Goal: Task Accomplishment & Management: Complete application form

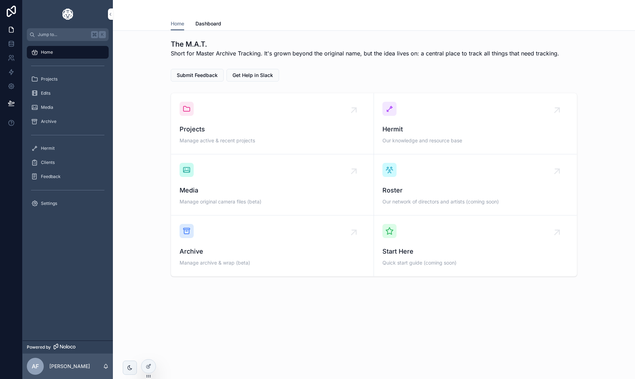
click at [58, 79] on div "Projects" at bounding box center [67, 78] width 73 height 11
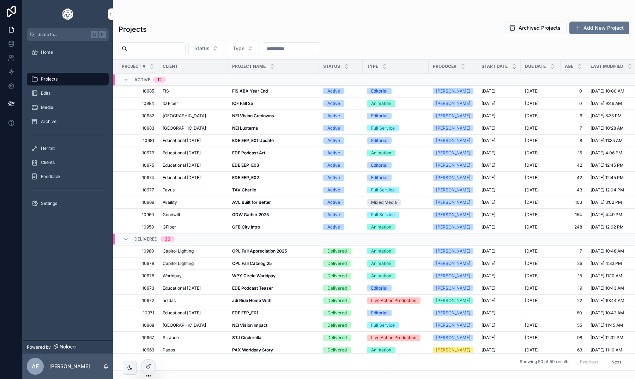
click at [237, 115] on strong "NEI Vision Cutdowns" at bounding box center [253, 115] width 42 height 5
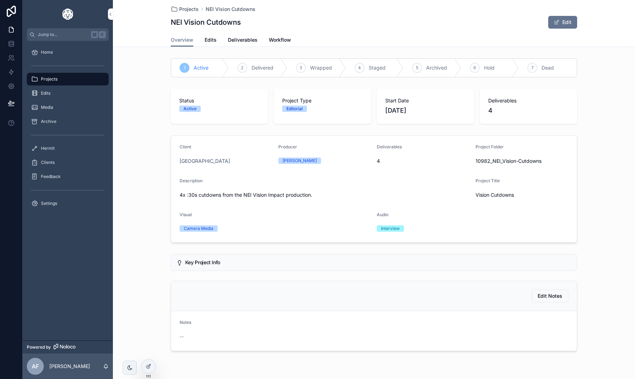
click at [247, 42] on span "Deliverables" at bounding box center [243, 39] width 30 height 7
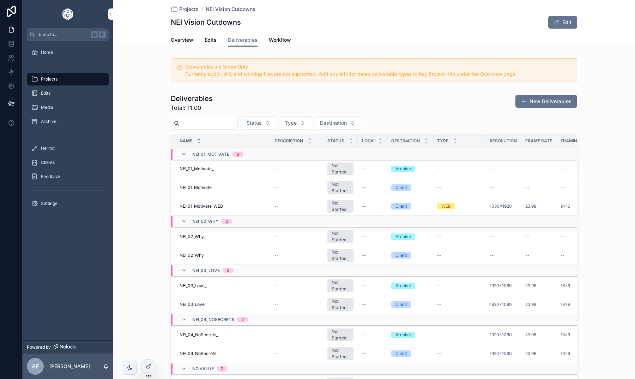
click at [62, 83] on div "Projects" at bounding box center [67, 78] width 73 height 11
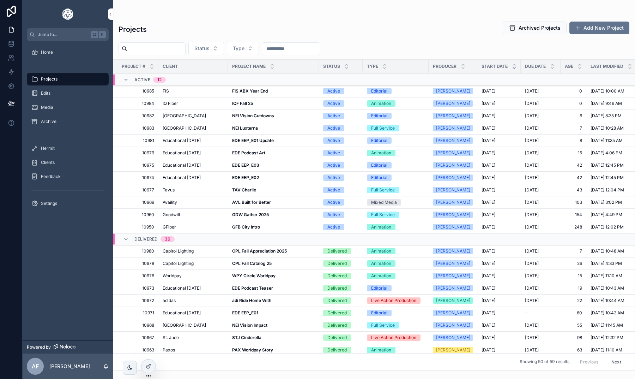
click at [240, 103] on strong "IQF Fall 25" at bounding box center [242, 103] width 21 height 5
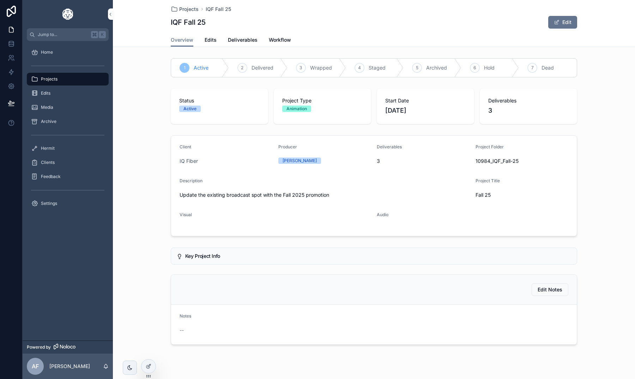
click at [239, 40] on span "Deliverables" at bounding box center [243, 39] width 30 height 7
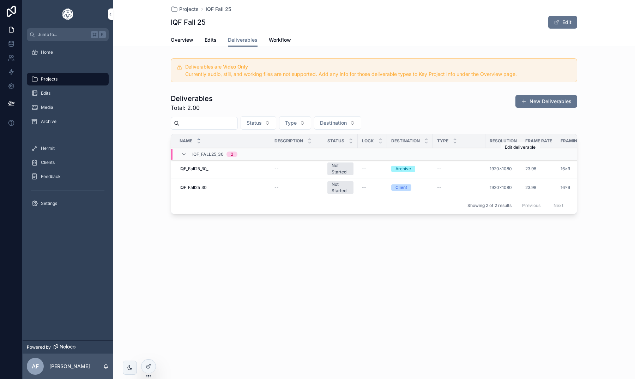
click at [0, 0] on button "scrollable content" at bounding box center [0, 0] width 0 height 0
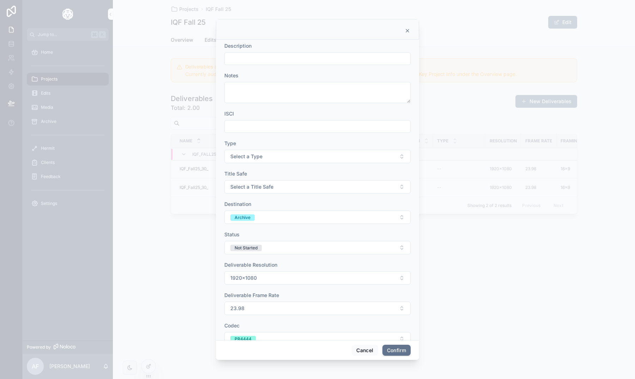
click at [309, 155] on button "Select a Type" at bounding box center [318, 156] width 186 height 13
click at [413, 179] on div "Description Notes ISCI Type Select a Type Title Safe Select a Title Safe Destin…" at bounding box center [317, 190] width 203 height 300
click at [368, 353] on button "Cancel" at bounding box center [365, 350] width 26 height 11
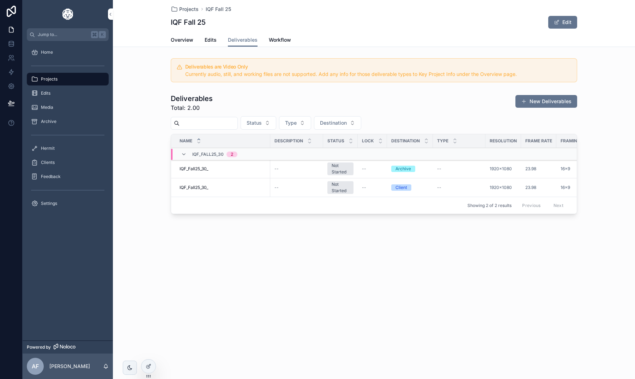
click at [0, 0] on icon "scrollable content" at bounding box center [0, 0] width 0 height 0
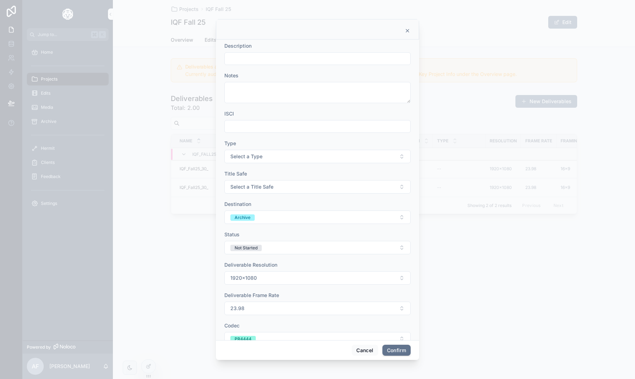
click at [274, 163] on button "Select a Type" at bounding box center [318, 156] width 186 height 13
click at [285, 184] on div "MASTER" at bounding box center [285, 184] width 18 height 6
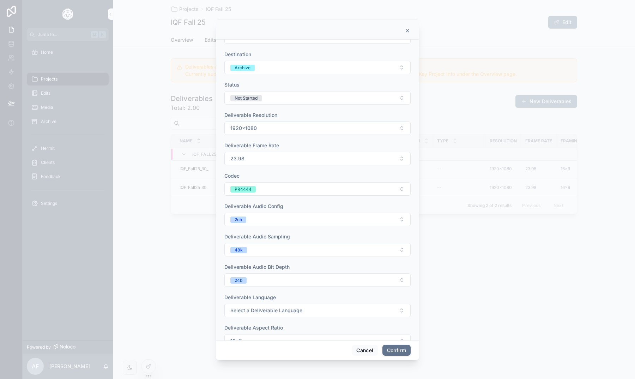
scroll to position [182, 0]
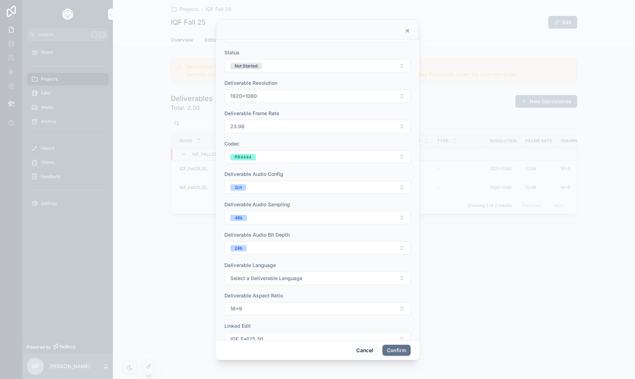
click at [402, 351] on button "Confirm" at bounding box center [397, 350] width 28 height 11
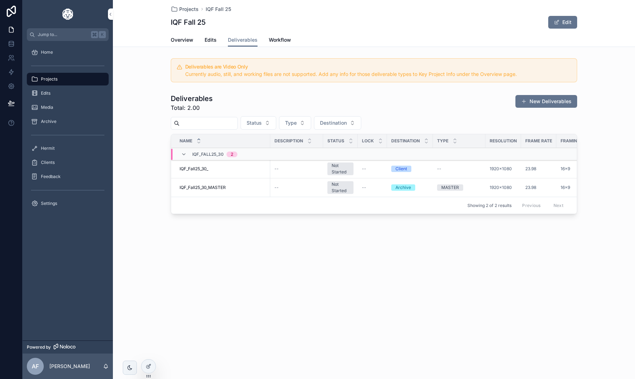
click at [0, 0] on icon "scrollable content" at bounding box center [0, 0] width 0 height 0
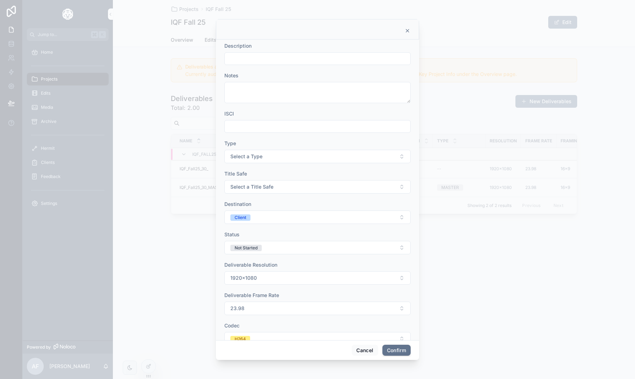
click at [270, 155] on button "Select a Type" at bounding box center [318, 156] width 186 height 13
click at [288, 204] on span "WEB" at bounding box center [280, 206] width 18 height 6
click at [400, 352] on button "Confirm" at bounding box center [397, 350] width 28 height 11
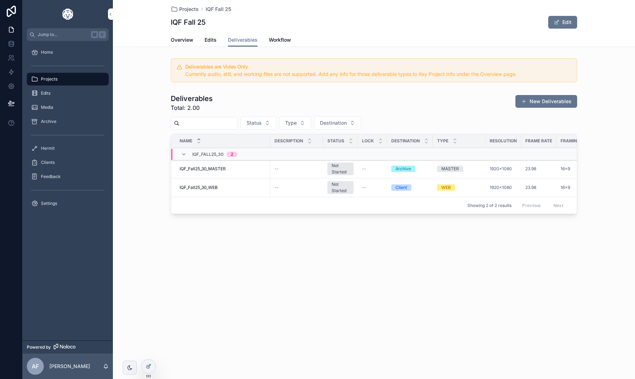
click at [524, 100] on span "scrollable content" at bounding box center [524, 101] width 6 height 6
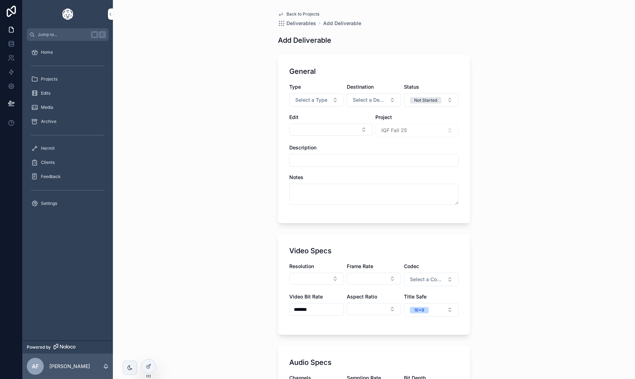
click at [353, 128] on button "Select Button" at bounding box center [330, 130] width 83 height 12
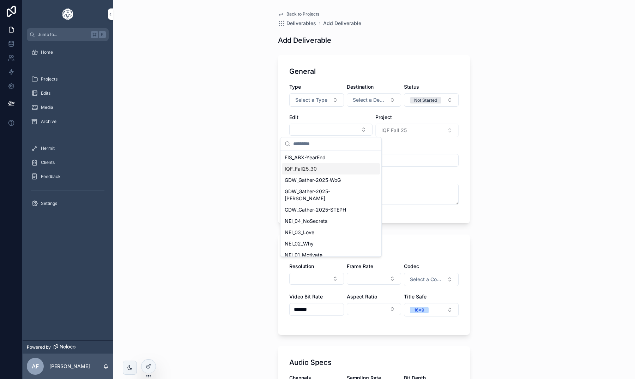
click at [322, 167] on div "IQF_Fall25_30" at bounding box center [331, 168] width 98 height 11
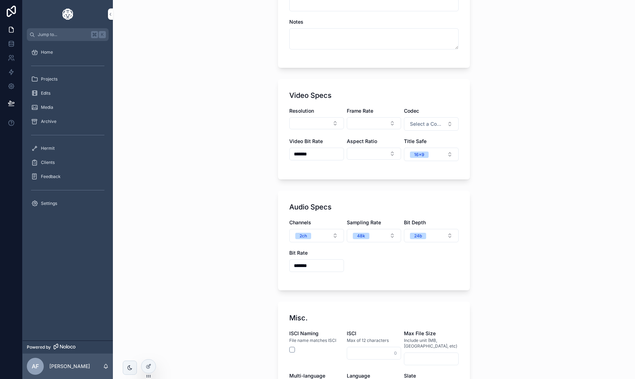
scroll to position [181, 0]
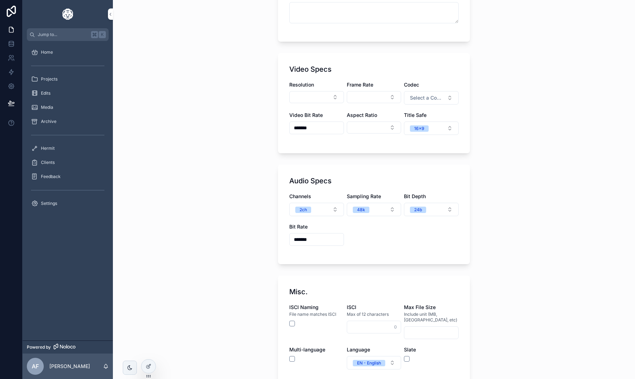
click at [325, 95] on button "Select Button" at bounding box center [316, 97] width 55 height 12
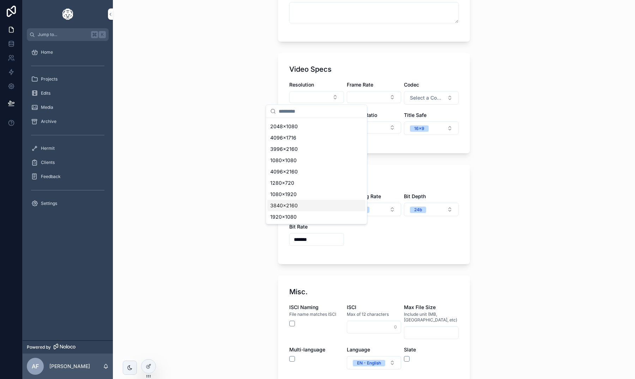
scroll to position [44, 0]
click at [305, 214] on div "1920x1080" at bounding box center [317, 216] width 98 height 11
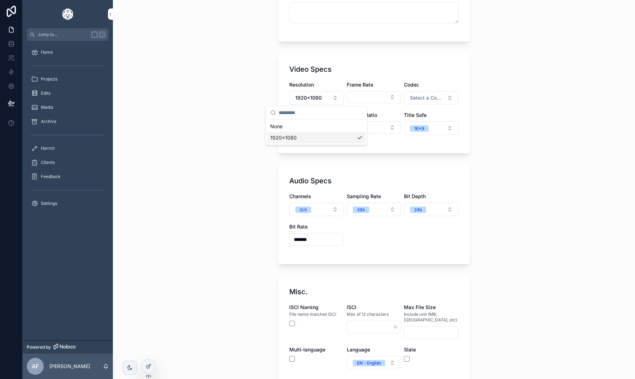
scroll to position [0, 0]
click at [370, 98] on button "Select Button" at bounding box center [374, 97] width 55 height 12
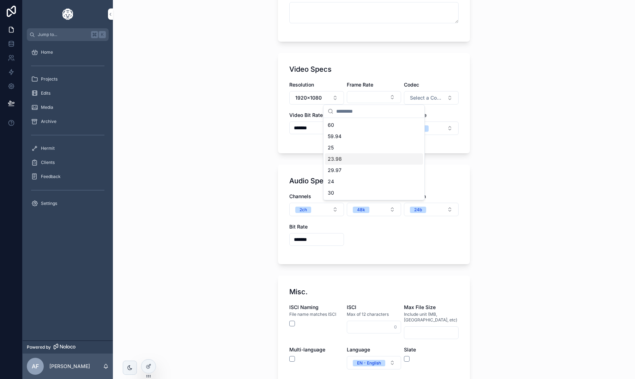
click at [346, 160] on div "23.98" at bounding box center [374, 158] width 98 height 11
click at [417, 103] on button "Select a Codec" at bounding box center [431, 97] width 55 height 13
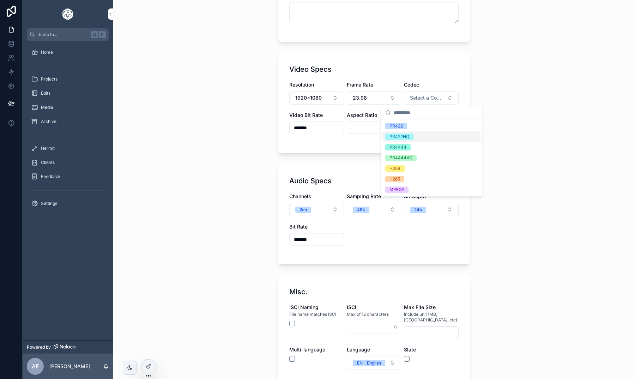
click at [412, 139] on span "PR422HQ" at bounding box center [399, 136] width 28 height 6
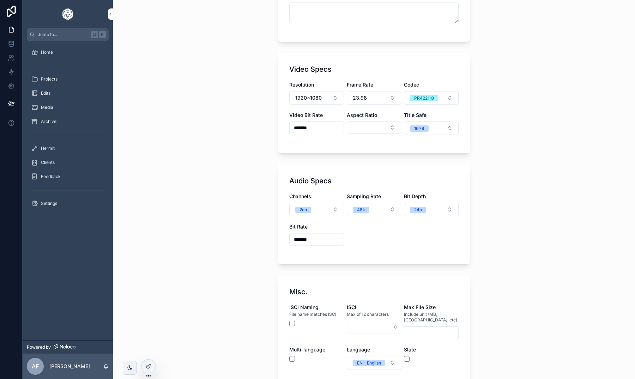
click at [429, 97] on div "PR422HQ" at bounding box center [424, 98] width 20 height 6
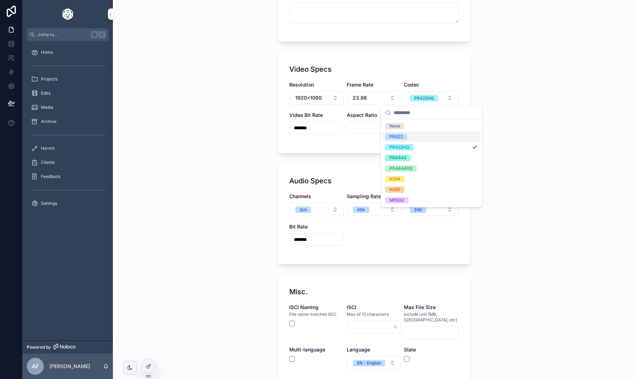
click at [408, 135] on div "PR422" at bounding box center [432, 136] width 98 height 11
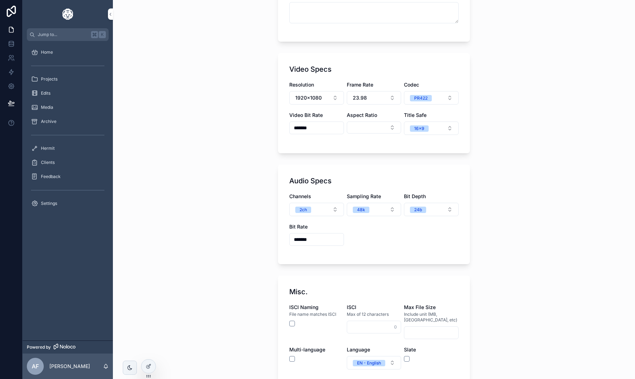
click at [328, 131] on input "*******" at bounding box center [317, 128] width 54 height 10
click at [368, 128] on button "Select Button" at bounding box center [374, 127] width 55 height 12
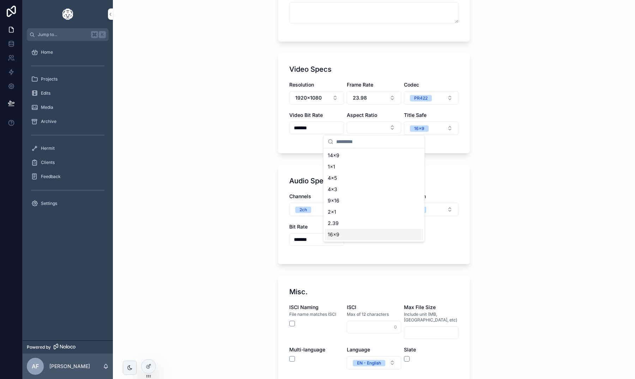
click at [355, 233] on div "16x9" at bounding box center [374, 234] width 98 height 11
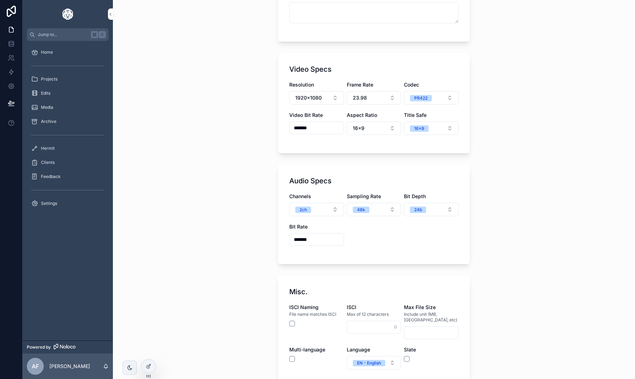
click at [441, 126] on button "16x9" at bounding box center [431, 127] width 55 height 13
click at [492, 123] on div "Back to Projects Deliverables Add Deliverable Add Deliverable General Type Sele…" at bounding box center [374, 8] width 522 height 379
click at [431, 124] on button "16x9" at bounding box center [431, 127] width 55 height 13
click at [427, 188] on div "14x9" at bounding box center [432, 188] width 98 height 11
click at [486, 220] on div "Back to Projects Deliverables Add Deliverable Add Deliverable General Type Sele…" at bounding box center [374, 189] width 522 height 379
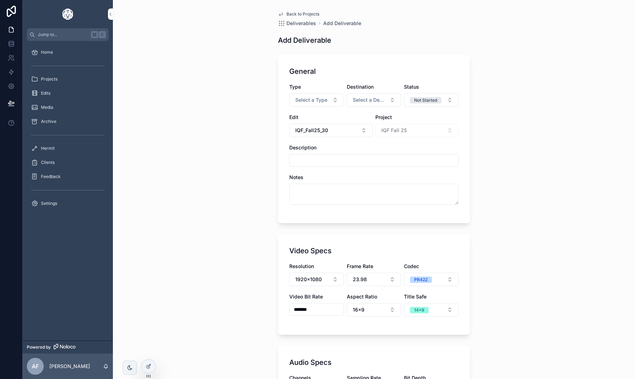
click at [323, 101] on span "Select a Type" at bounding box center [311, 99] width 32 height 7
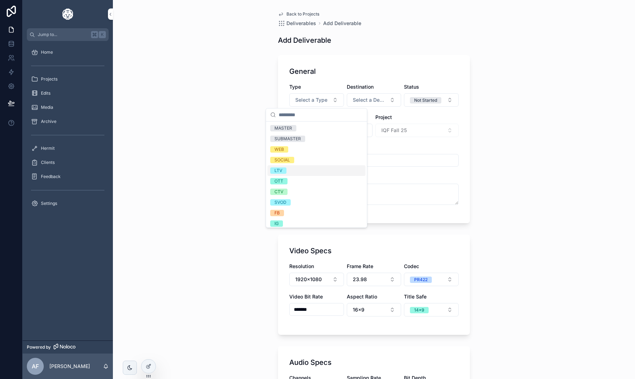
click at [291, 175] on div "LTV" at bounding box center [317, 170] width 98 height 11
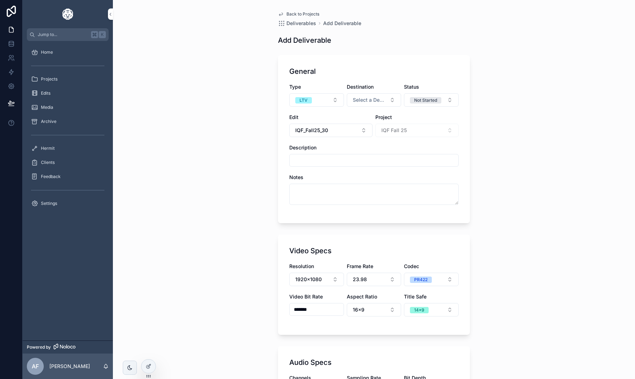
click at [379, 99] on span "Select a Destination" at bounding box center [370, 99] width 34 height 7
click at [362, 168] on div "Broadcast" at bounding box center [374, 170] width 98 height 11
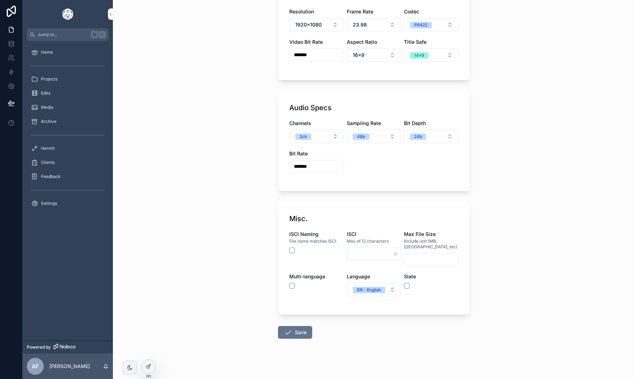
scroll to position [254, 0]
click at [405, 283] on button "scrollable content" at bounding box center [407, 286] width 6 height 6
click at [294, 327] on button "Save" at bounding box center [295, 333] width 34 height 13
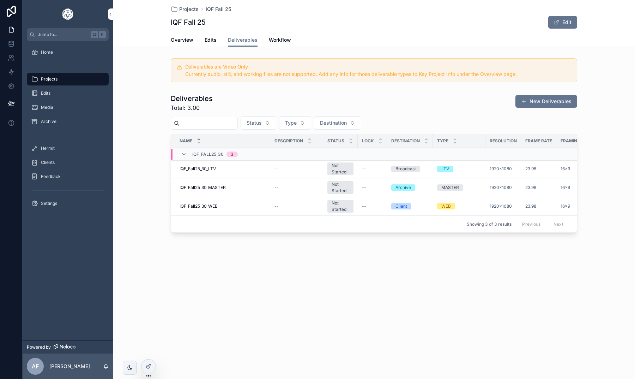
click at [149, 366] on icon at bounding box center [149, 366] width 6 height 6
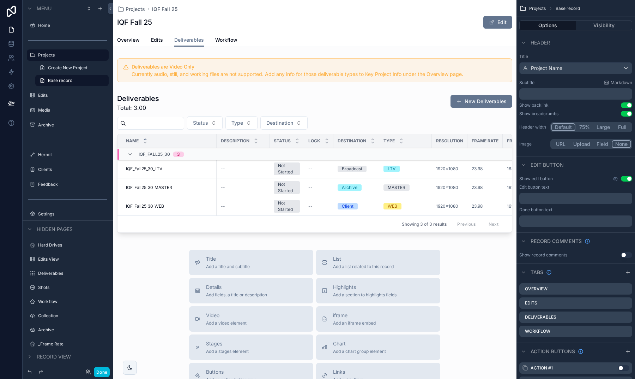
click at [348, 99] on div "scrollable content" at bounding box center [315, 165] width 404 height 148
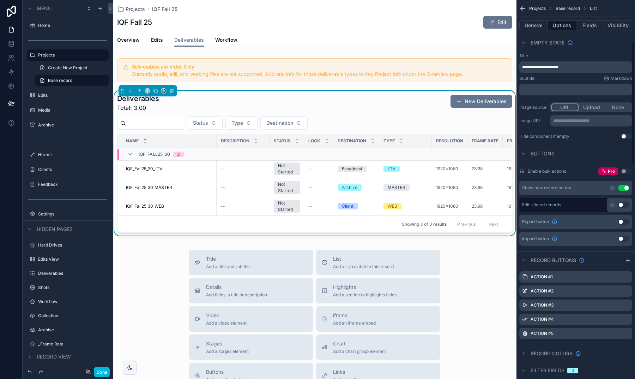
scroll to position [186, 0]
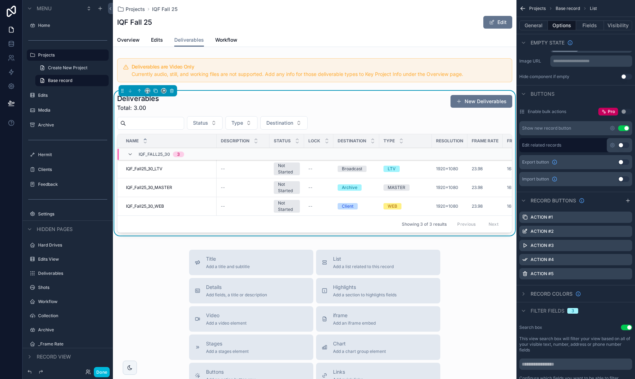
click at [628, 199] on icon "scrollable content" at bounding box center [629, 201] width 6 height 6
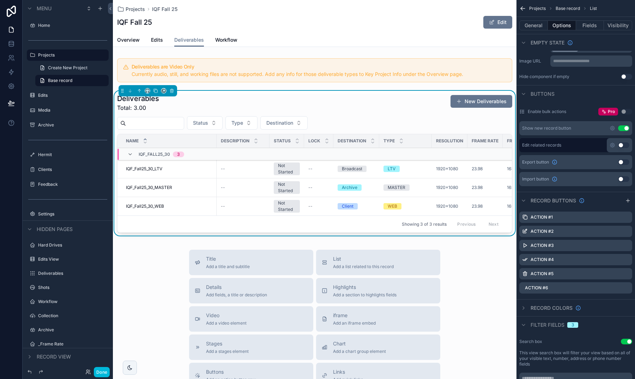
click at [0, 0] on icon "scrollable content" at bounding box center [0, 0] width 0 height 0
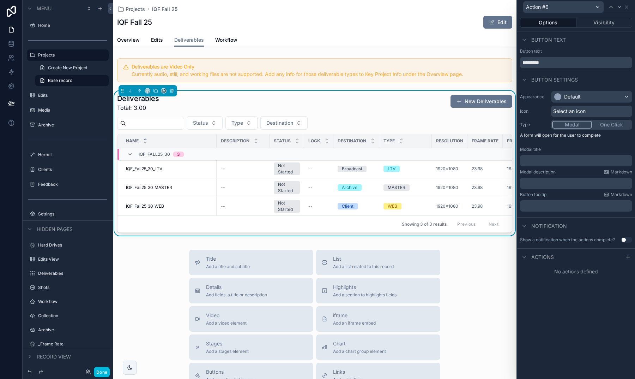
click at [567, 112] on span "Select an icon" at bounding box center [570, 111] width 32 height 7
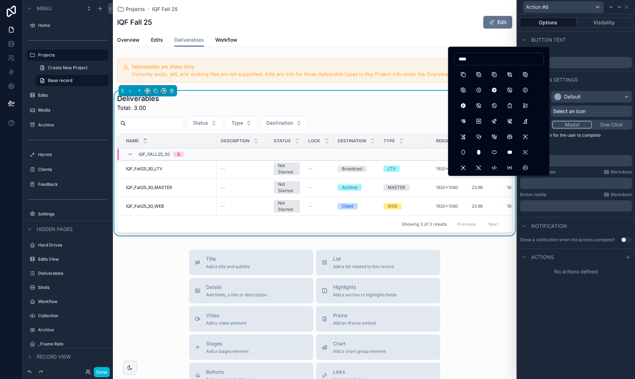
type input "****"
click at [525, 77] on button "CopyPlus" at bounding box center [525, 74] width 13 height 13
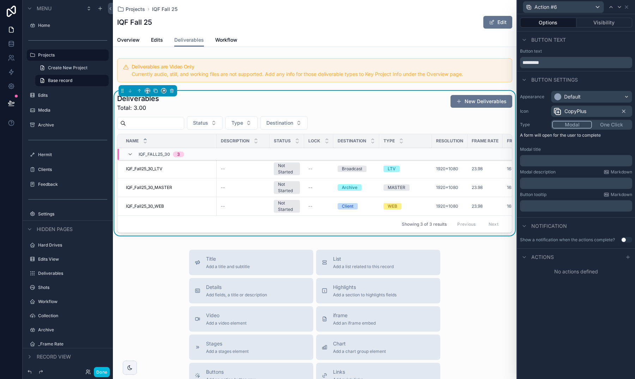
click at [545, 161] on p "﻿" at bounding box center [577, 160] width 108 height 7
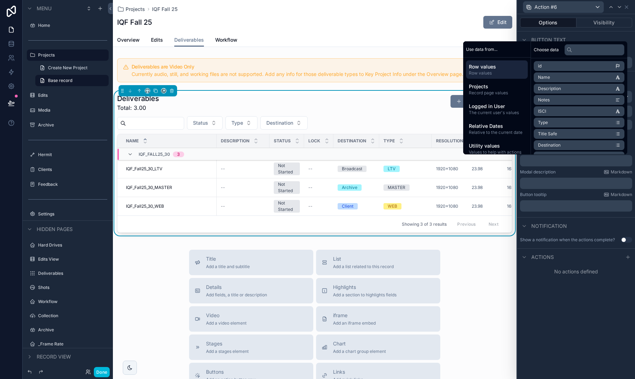
click at [567, 293] on div "Options Visibility Button text Button text ********* Button settings Appearance…" at bounding box center [577, 196] width 118 height 365
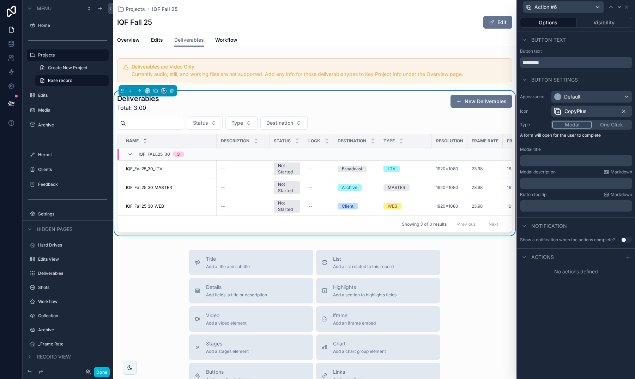
click at [554, 211] on div "﻿" at bounding box center [576, 205] width 112 height 11
click at [552, 207] on p "﻿" at bounding box center [577, 205] width 108 height 7
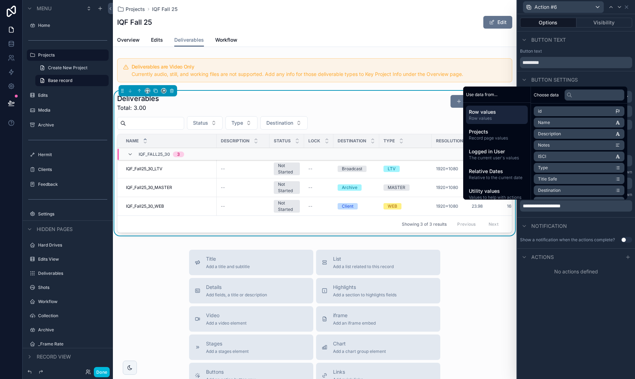
click at [609, 313] on div "**********" at bounding box center [577, 196] width 118 height 365
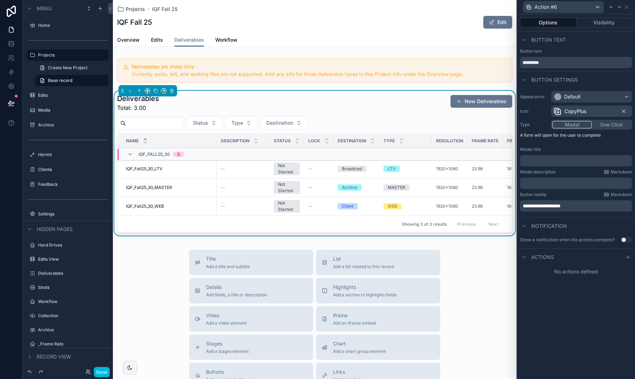
click at [624, 262] on div "Actions" at bounding box center [577, 256] width 118 height 17
click at [627, 256] on icon at bounding box center [629, 257] width 6 height 6
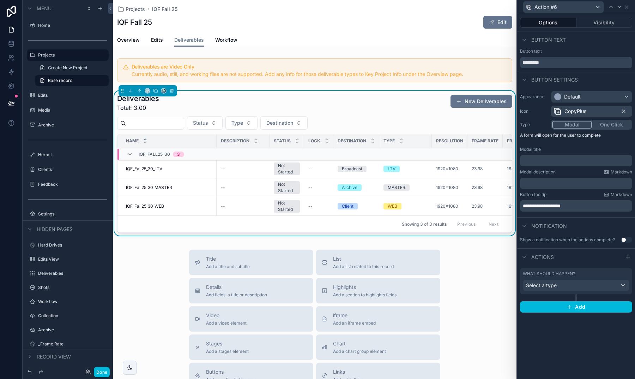
click at [555, 286] on span "Select a type" at bounding box center [541, 285] width 31 height 6
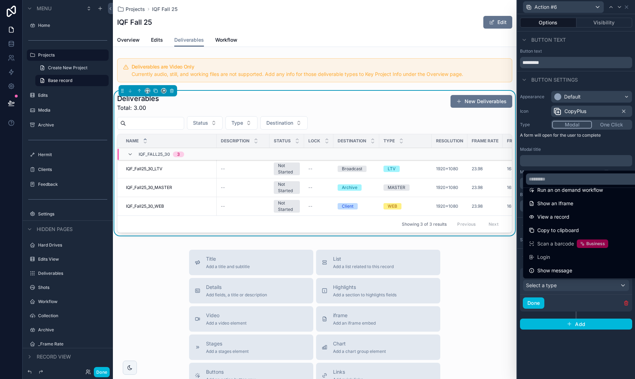
scroll to position [77, 0]
click at [568, 340] on div at bounding box center [577, 189] width 118 height 379
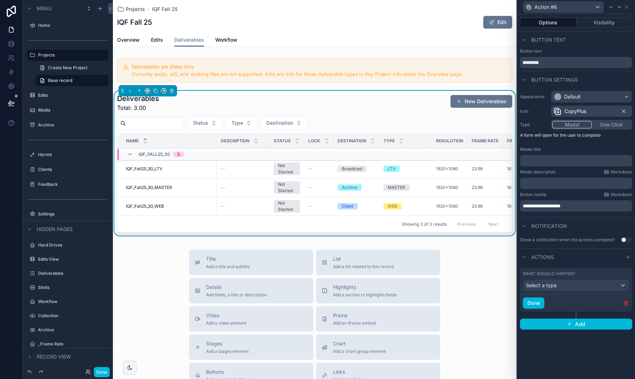
click at [536, 304] on button "Done" at bounding box center [534, 302] width 22 height 11
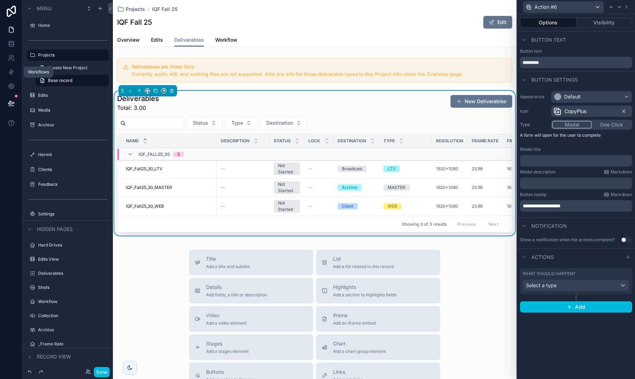
click at [10, 73] on icon at bounding box center [11, 71] width 7 height 7
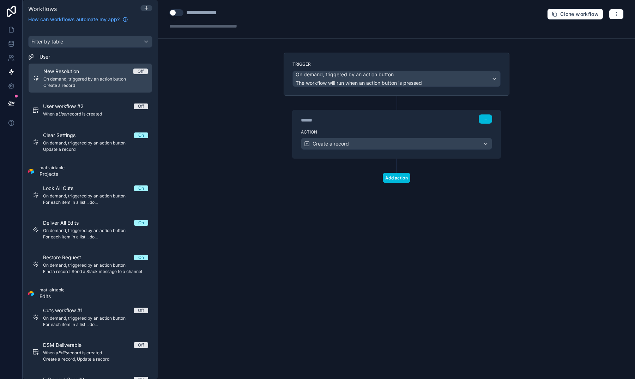
click at [147, 11] on icon at bounding box center [147, 8] width 6 height 6
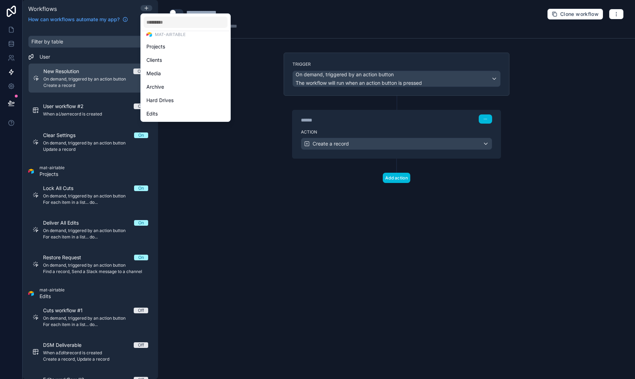
scroll to position [92, 0]
click at [166, 69] on span "Deliverables" at bounding box center [161, 66] width 28 height 8
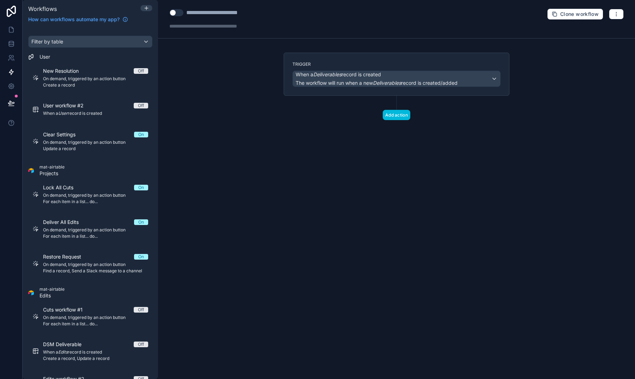
click at [216, 13] on div "**********" at bounding box center [222, 12] width 73 height 8
type div "**********"
click at [390, 79] on span "The workflow will run when a new Deliverables record is created/added" at bounding box center [377, 82] width 162 height 7
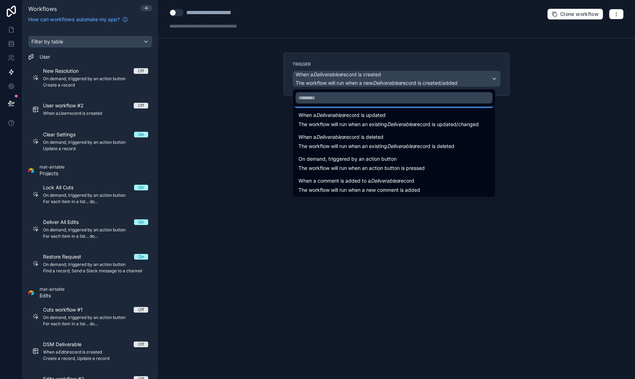
scroll to position [25, 0]
click at [348, 161] on span "On demand, triggered by an action button" at bounding box center [348, 159] width 98 height 8
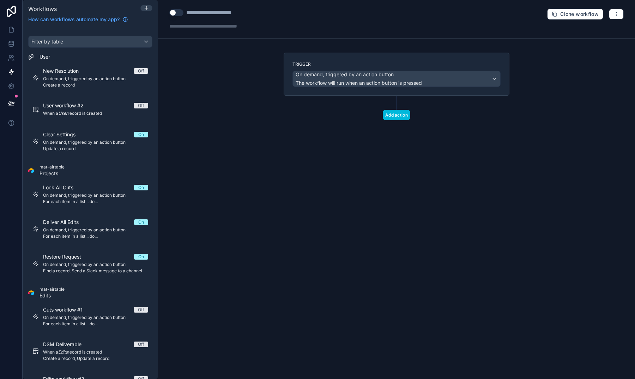
click at [367, 137] on div "Trigger On demand, triggered by an action button The workflow will run when an …" at bounding box center [396, 98] width 237 height 90
click at [390, 120] on button "Add action" at bounding box center [397, 115] width 28 height 10
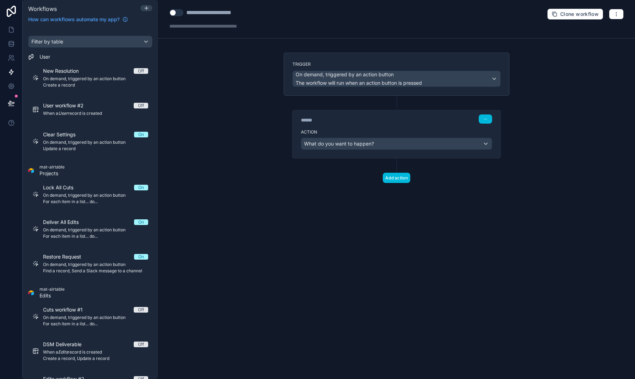
click at [334, 140] on div "What do you want to happen?" at bounding box center [396, 143] width 191 height 11
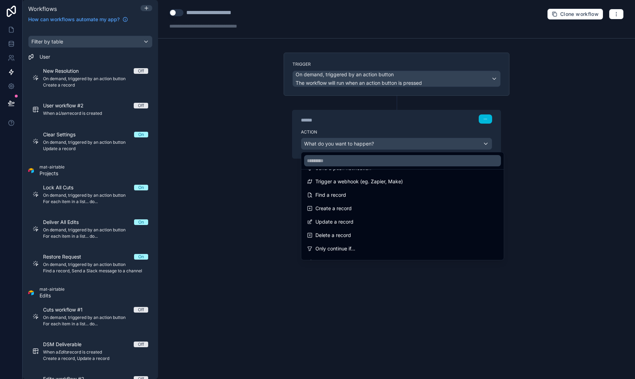
scroll to position [35, 0]
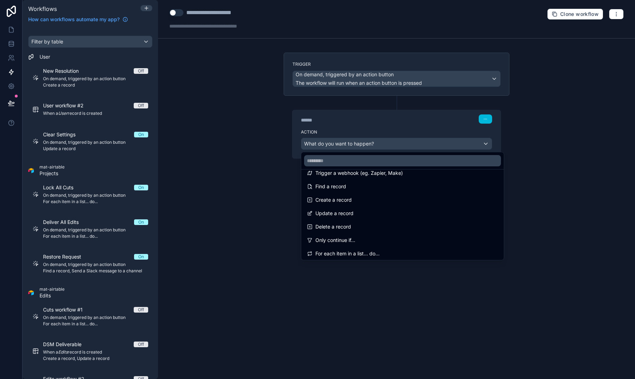
click at [352, 188] on div "Find a record" at bounding box center [402, 186] width 191 height 8
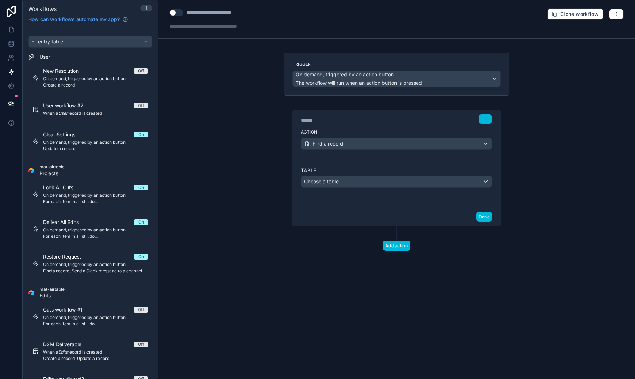
click at [349, 181] on div "Choose a table" at bounding box center [396, 181] width 191 height 11
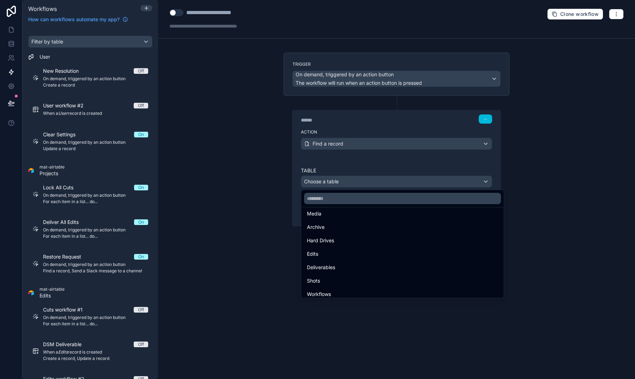
scroll to position [70, 0]
click at [338, 263] on div "Deliverables" at bounding box center [402, 265] width 191 height 8
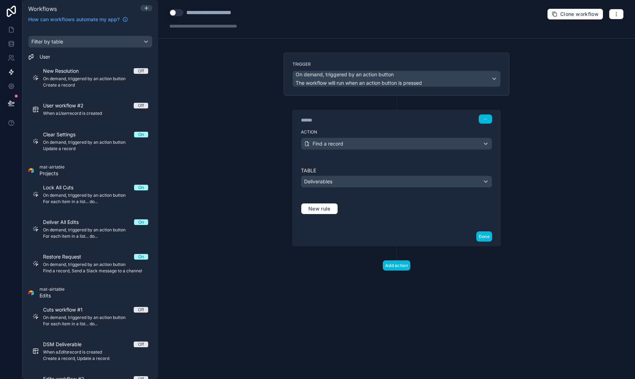
click at [401, 264] on button "Add action" at bounding box center [397, 265] width 28 height 10
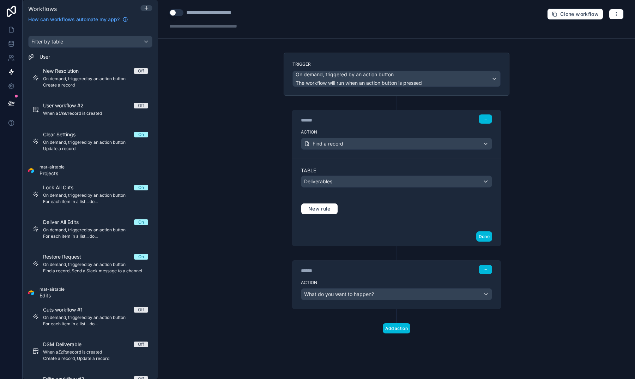
click at [378, 294] on div "What do you want to happen?" at bounding box center [396, 293] width 191 height 11
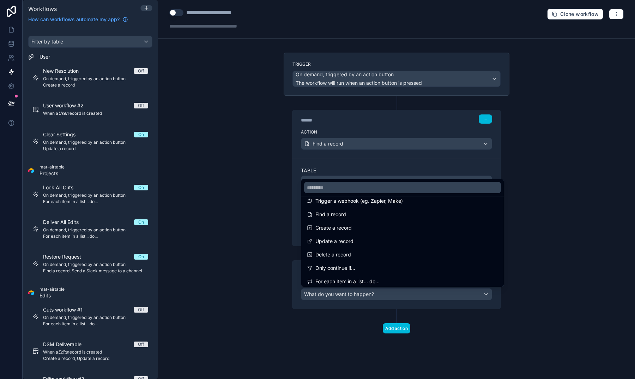
scroll to position [29, 0]
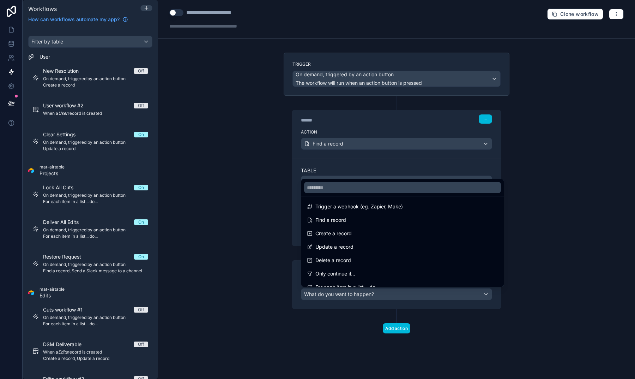
click at [353, 235] on div "Create a record" at bounding box center [402, 233] width 191 height 8
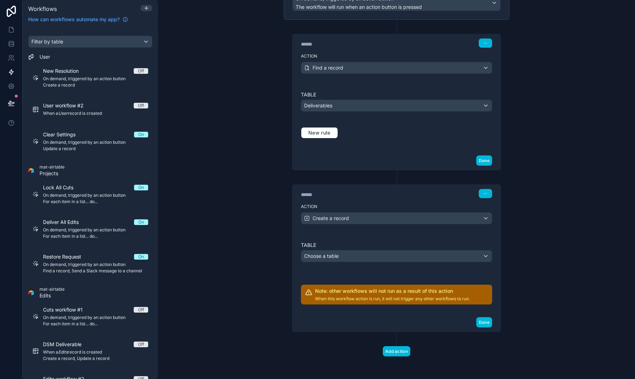
scroll to position [76, 0]
click at [357, 259] on div "Choose a table" at bounding box center [396, 256] width 191 height 11
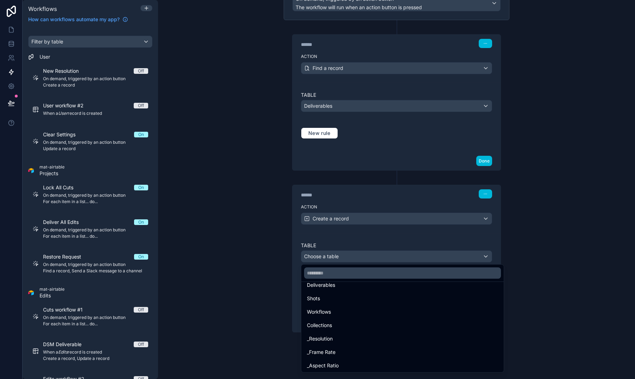
scroll to position [101, 0]
click at [336, 306] on div "Deliverables" at bounding box center [402, 308] width 191 height 8
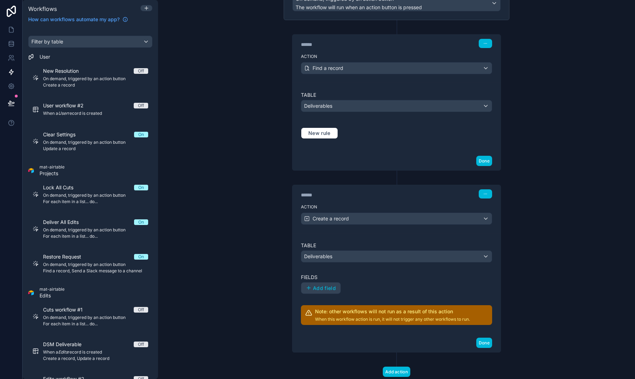
click at [344, 104] on div "Deliverables" at bounding box center [396, 105] width 191 height 11
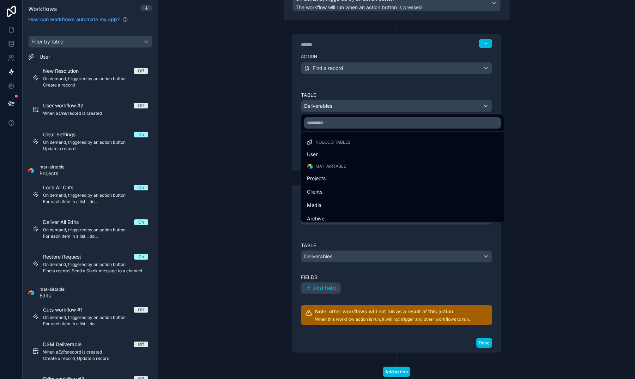
click at [279, 106] on div at bounding box center [317, 189] width 635 height 379
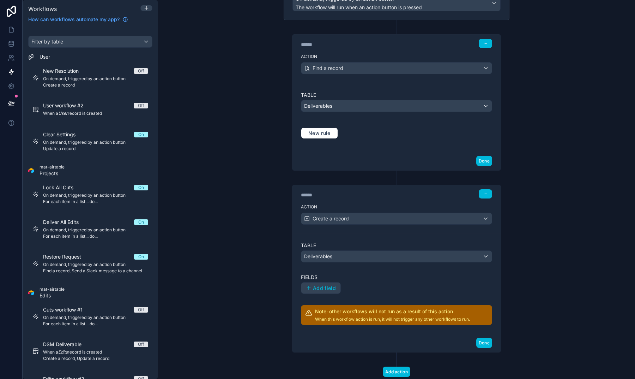
click at [311, 136] on span "New rule" at bounding box center [320, 133] width 28 height 6
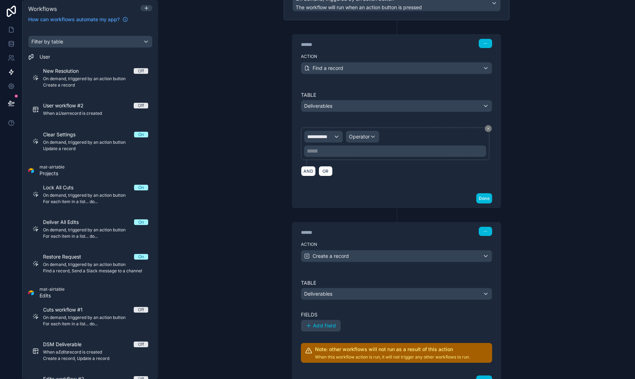
click at [337, 136] on div "**********" at bounding box center [324, 136] width 38 height 11
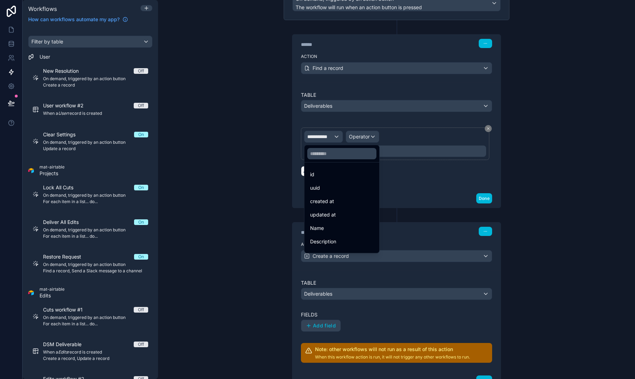
click at [325, 175] on div "id" at bounding box center [342, 174] width 64 height 8
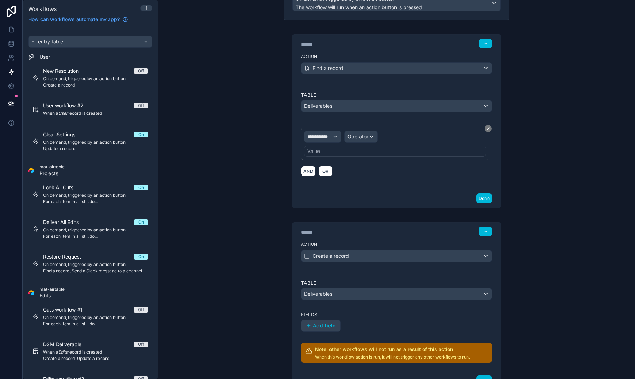
click at [365, 133] on span "Operator" at bounding box center [358, 136] width 21 height 6
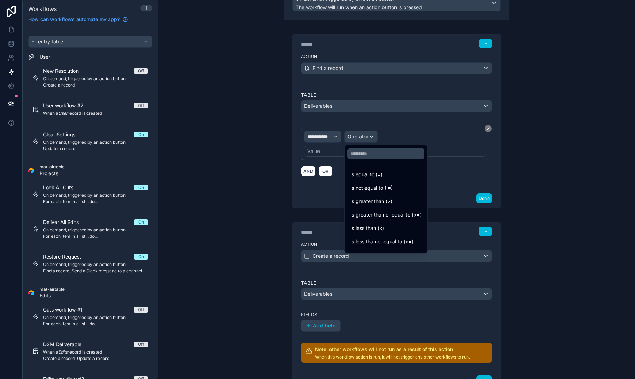
click at [365, 173] on span "Is equal to (=)" at bounding box center [367, 174] width 32 height 8
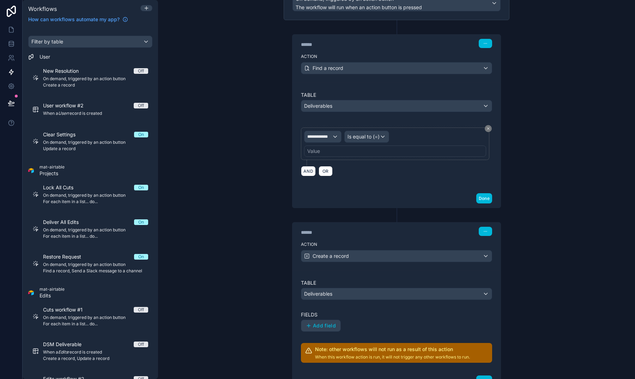
click at [311, 151] on div "Value" at bounding box center [313, 151] width 13 height 7
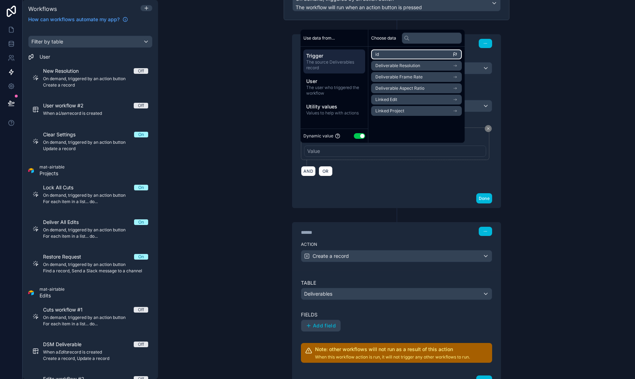
click at [385, 51] on li "id" at bounding box center [416, 54] width 91 height 10
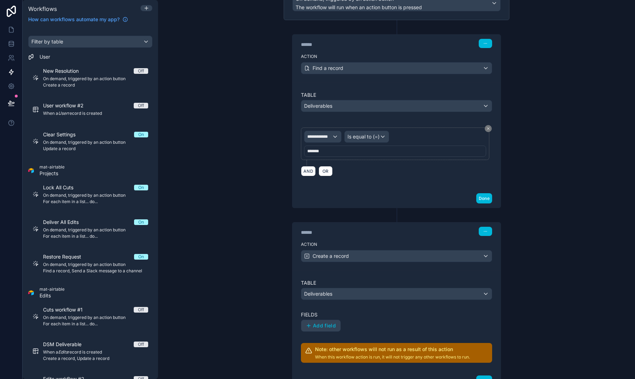
click at [297, 183] on div "**********" at bounding box center [397, 136] width 208 height 106
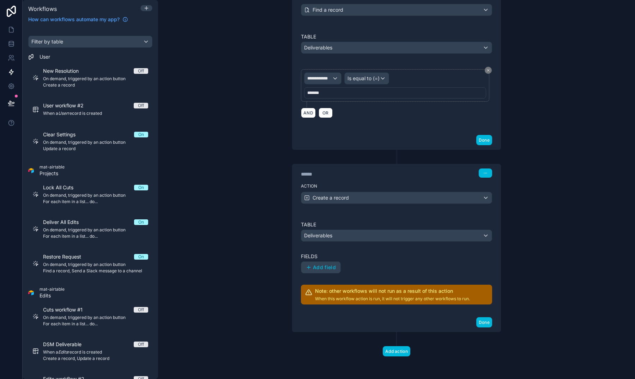
scroll to position [133, 0]
click at [344, 262] on div "Add field" at bounding box center [396, 268] width 191 height 12
click at [331, 265] on span "Add field" at bounding box center [324, 267] width 23 height 6
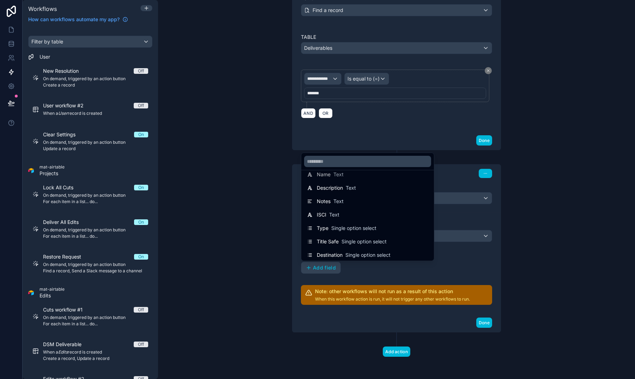
scroll to position [12, 0]
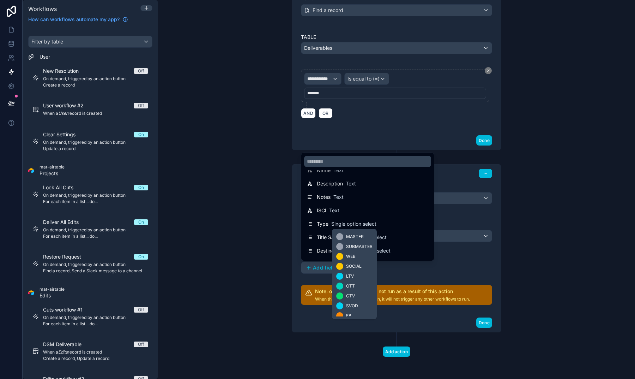
click at [344, 224] on span "Single option select" at bounding box center [353, 223] width 45 height 7
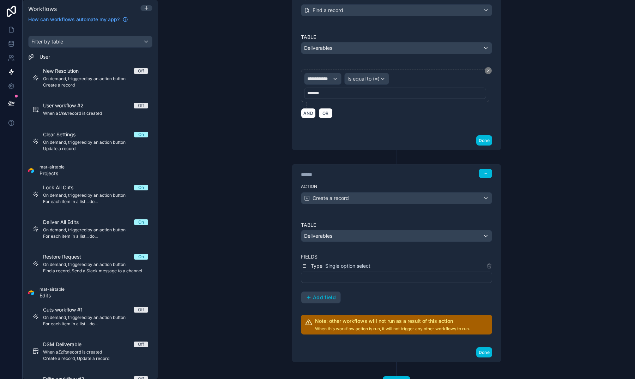
click at [330, 295] on span "Add field" at bounding box center [324, 297] width 23 height 6
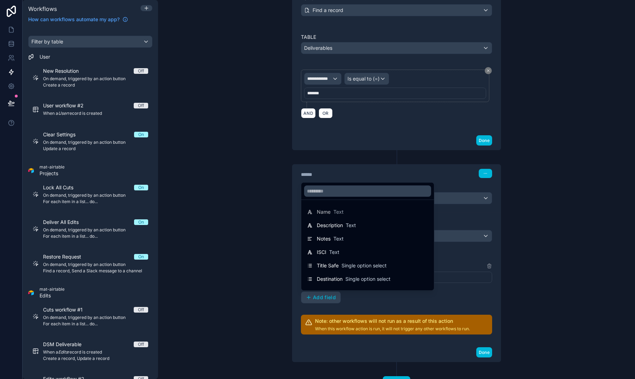
click at [337, 263] on span "Title Safe" at bounding box center [328, 265] width 22 height 7
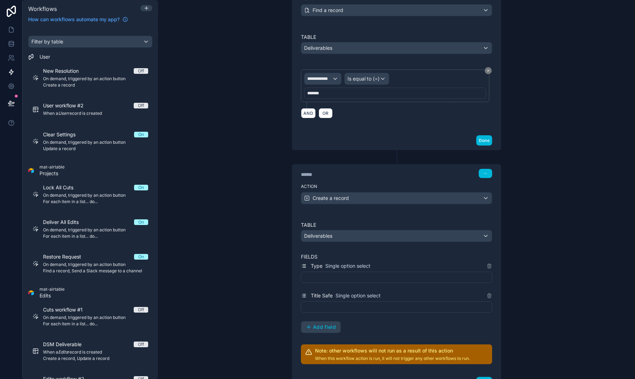
click at [321, 324] on span "Add field" at bounding box center [324, 327] width 23 height 6
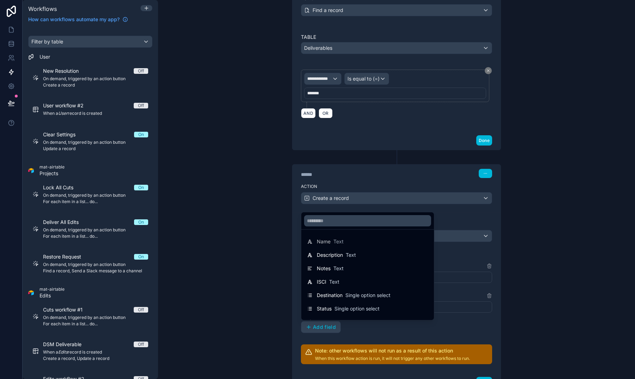
click at [332, 297] on span "Destination" at bounding box center [330, 295] width 26 height 7
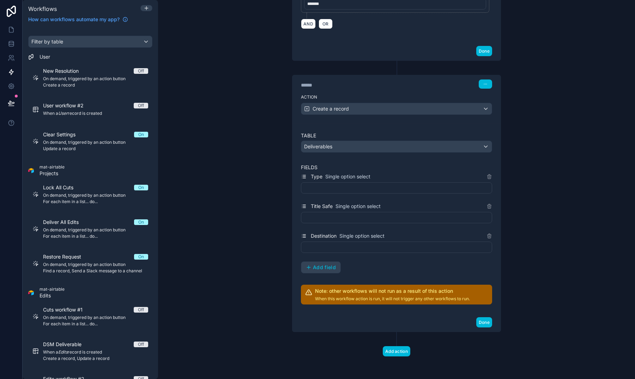
scroll to position [222, 0]
click at [321, 266] on span "Add field" at bounding box center [324, 267] width 23 height 6
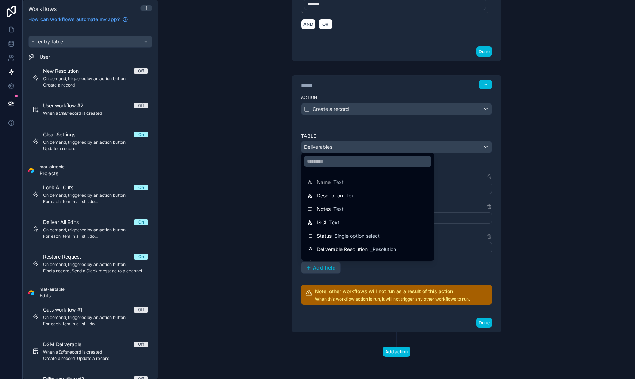
click at [328, 238] on span "Status" at bounding box center [324, 235] width 15 height 7
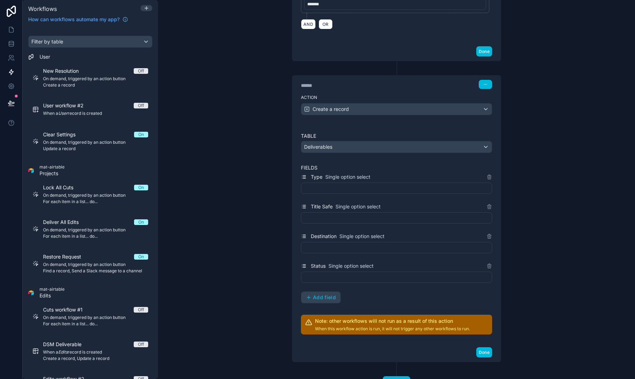
click at [322, 295] on span "Add field" at bounding box center [324, 297] width 23 height 6
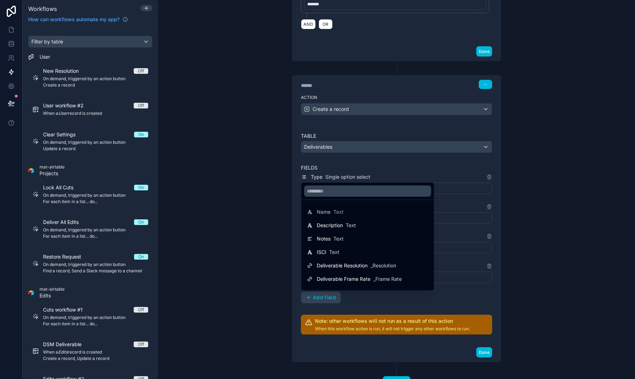
click at [331, 267] on span "Deliverable Resolution" at bounding box center [342, 265] width 51 height 7
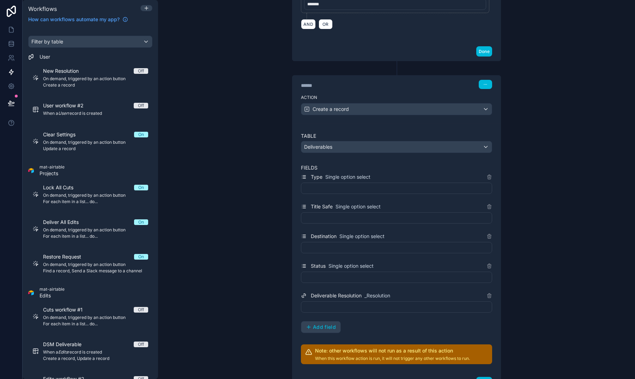
click at [321, 188] on div at bounding box center [396, 188] width 191 height 11
click at [254, 229] on div "**********" at bounding box center [396, 189] width 477 height 379
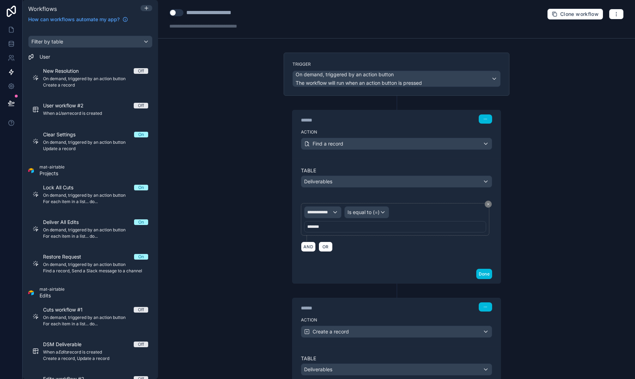
scroll to position [0, 0]
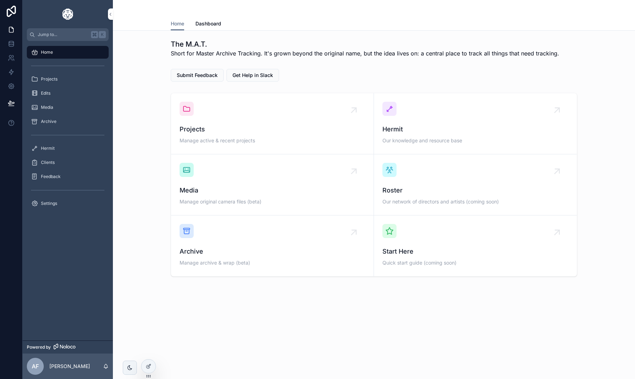
click at [61, 83] on div "Projects" at bounding box center [67, 78] width 73 height 11
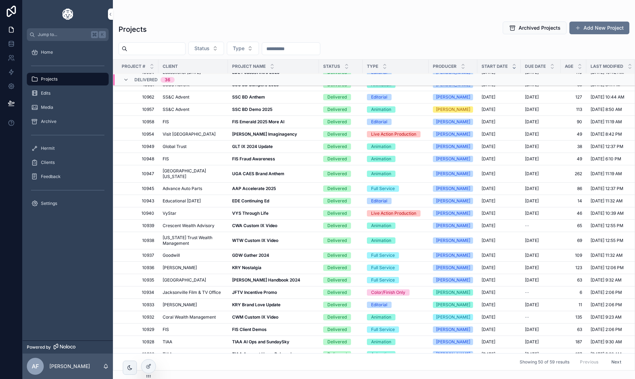
scroll to position [298, 0]
click at [545, 22] on button "Archived Projects" at bounding box center [535, 28] width 64 height 13
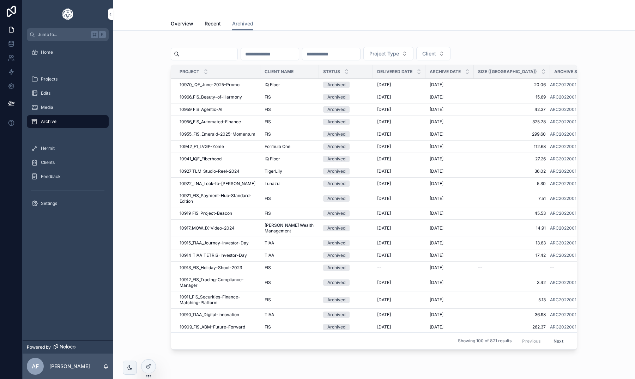
click at [219, 56] on input "scrollable content" at bounding box center [209, 54] width 58 height 10
type input "**"
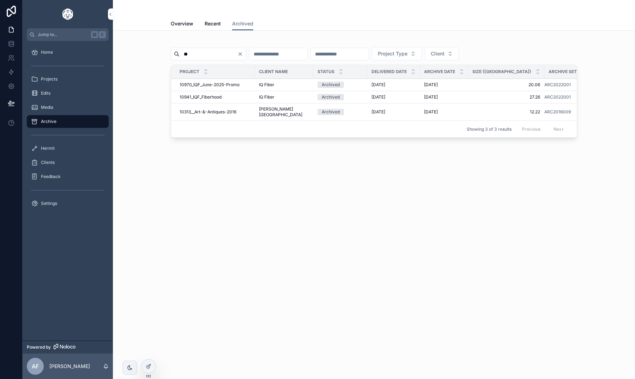
click at [223, 83] on span "10970_IQF_June-2025-Promo" at bounding box center [210, 85] width 60 height 6
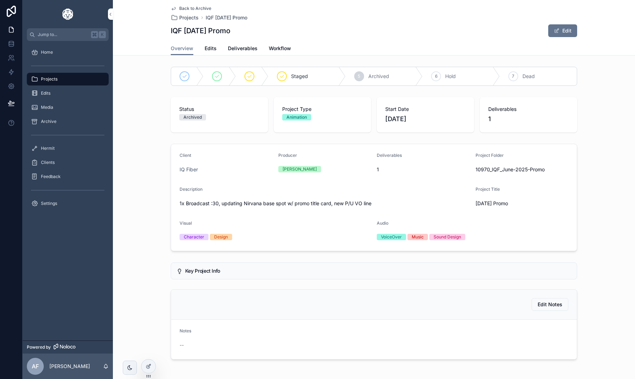
click at [245, 52] on span "Deliverables" at bounding box center [243, 48] width 30 height 7
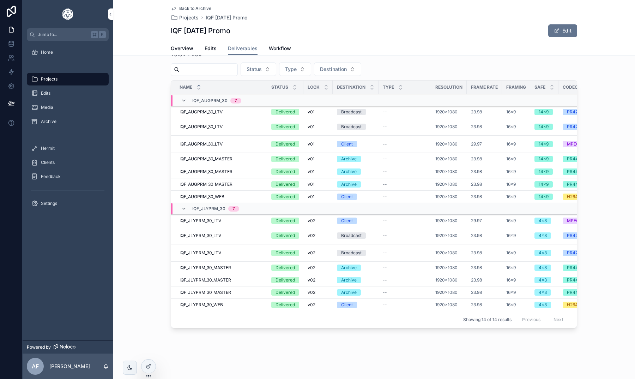
scroll to position [0, 54]
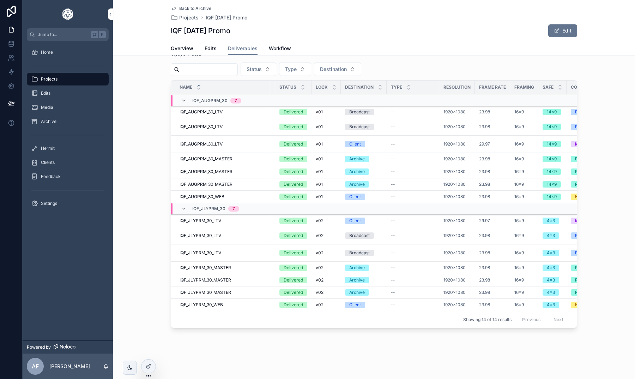
click at [186, 15] on span "Projects" at bounding box center [188, 17] width 19 height 7
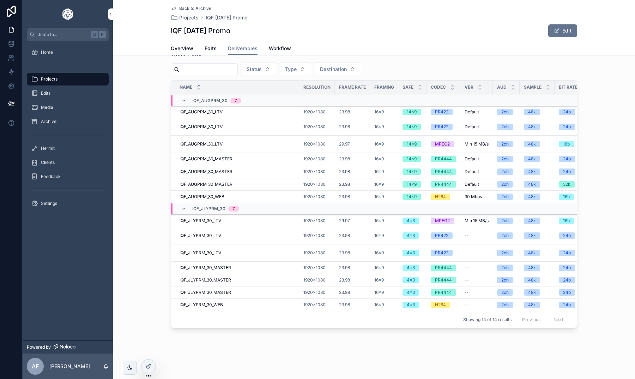
scroll to position [0, 189]
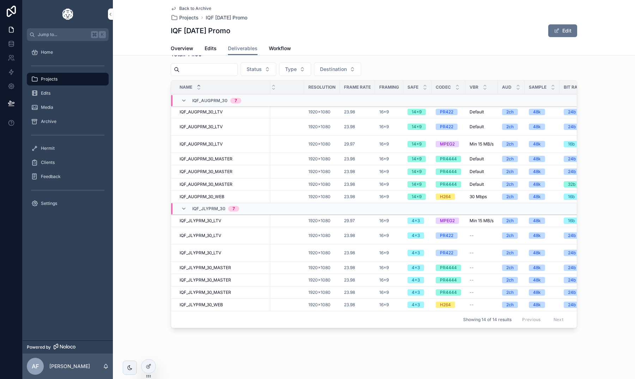
click at [525, 11] on div "Back to Archive Projects IQF [DATE] Promo" at bounding box center [374, 14] width 407 height 16
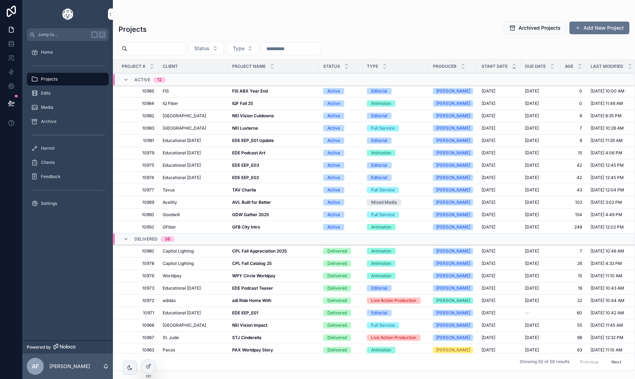
click at [236, 105] on strong "IQF Fall 25" at bounding box center [242, 103] width 21 height 5
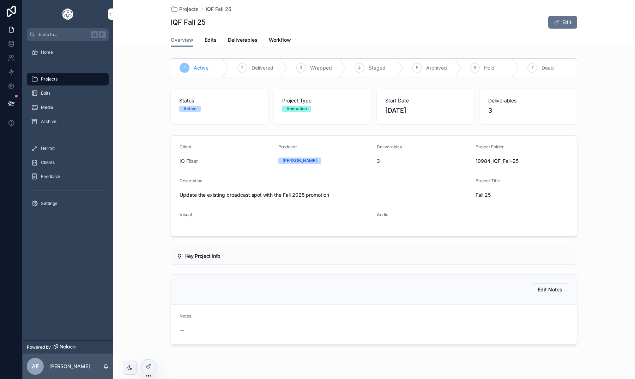
click at [246, 37] on span "Deliverables" at bounding box center [243, 39] width 30 height 7
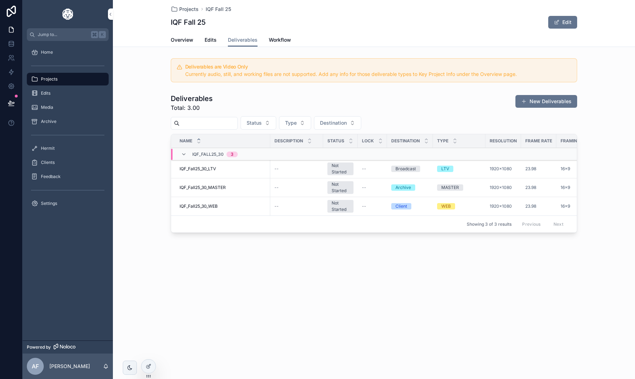
click at [534, 109] on div "Deliverables Total: 3.00 New Deliverables" at bounding box center [374, 103] width 407 height 18
click at [534, 102] on button "New Deliverables" at bounding box center [547, 101] width 62 height 13
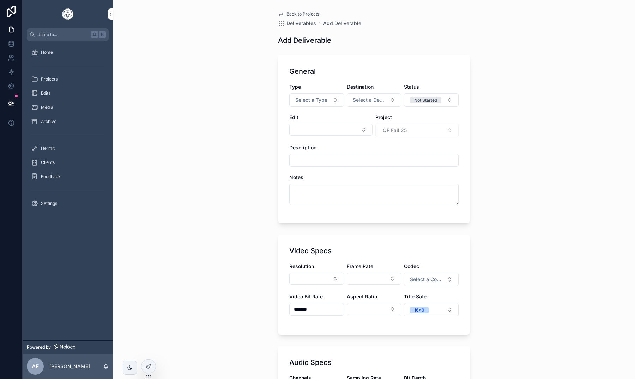
click at [319, 103] on button "Select a Type" at bounding box center [316, 99] width 55 height 13
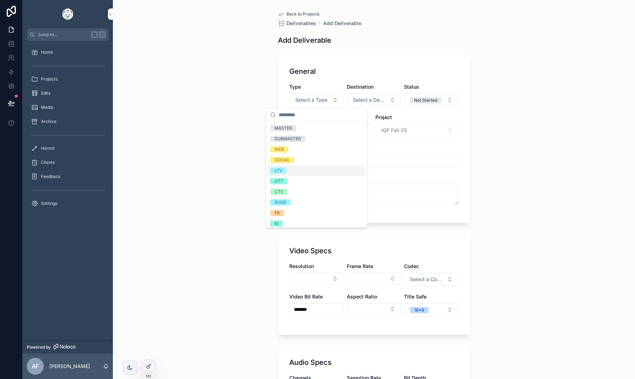
click at [283, 171] on span "LTV" at bounding box center [278, 170] width 16 height 6
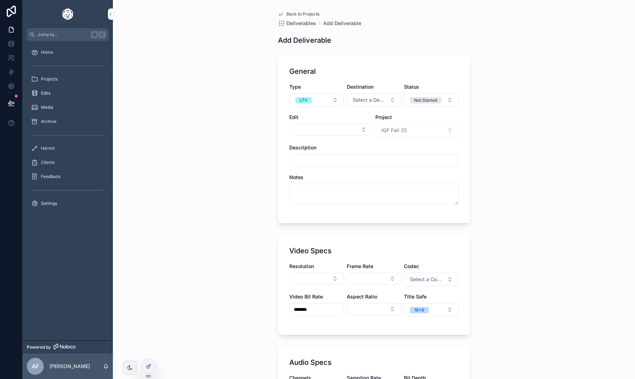
click at [383, 95] on button "Select a Destination" at bounding box center [374, 99] width 55 height 13
click at [360, 171] on div "Broadcast" at bounding box center [374, 170] width 98 height 11
click at [354, 130] on button "Select Button" at bounding box center [330, 130] width 83 height 12
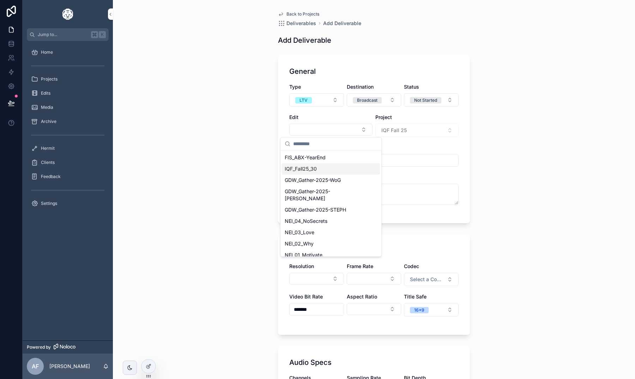
click at [324, 169] on div "IQF_Fall25_30" at bounding box center [331, 168] width 98 height 11
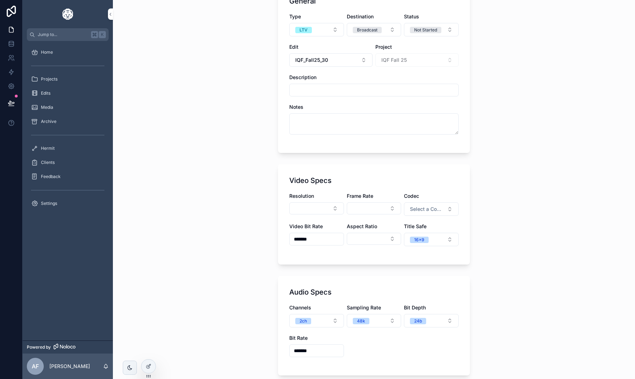
scroll to position [81, 0]
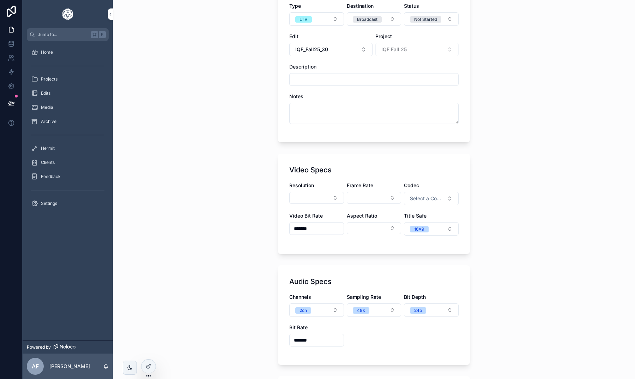
click at [306, 198] on button "Select Button" at bounding box center [316, 198] width 55 height 12
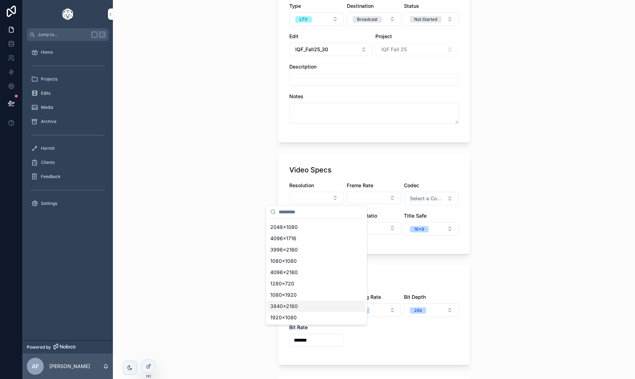
scroll to position [44, 0]
click at [300, 312] on div "1920x1080" at bounding box center [317, 317] width 98 height 11
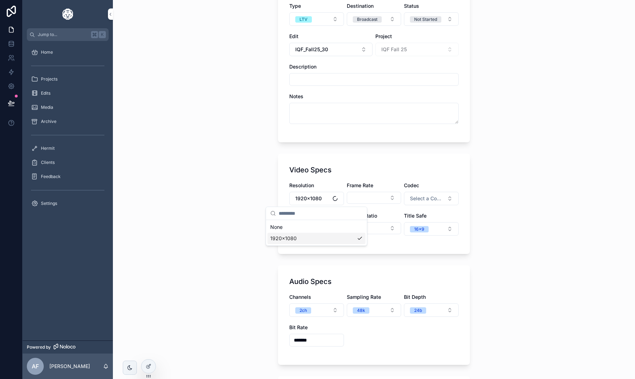
scroll to position [0, 0]
click at [357, 195] on button "Select Button" at bounding box center [374, 198] width 55 height 12
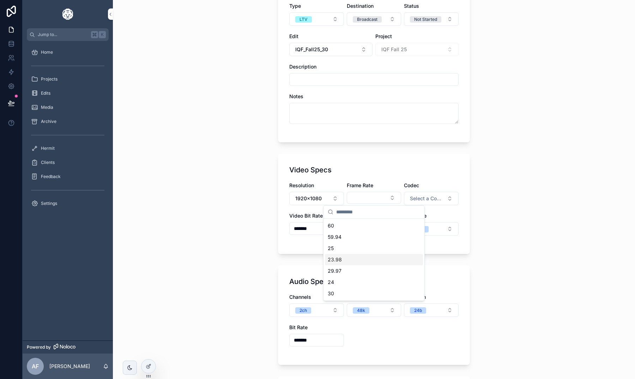
click at [351, 257] on div "23.98" at bounding box center [374, 259] width 98 height 11
click at [432, 203] on button "Select a Codec" at bounding box center [431, 198] width 55 height 13
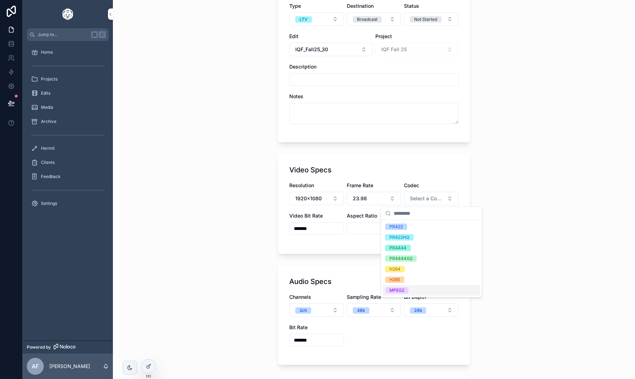
click at [409, 289] on div "MPEG2" at bounding box center [432, 290] width 98 height 11
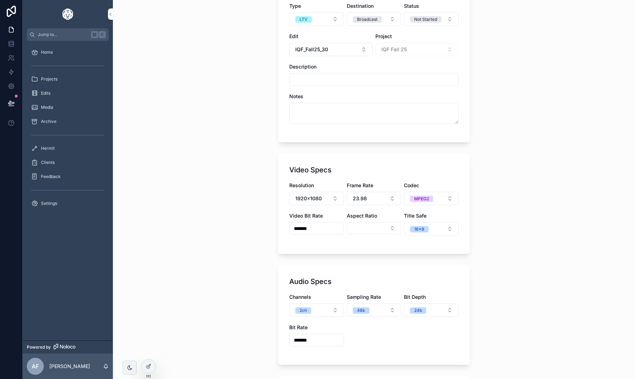
click at [370, 229] on button "Select Button" at bounding box center [374, 228] width 55 height 12
click at [348, 258] on div "14x9" at bounding box center [374, 255] width 98 height 11
click at [321, 233] on input "*******" at bounding box center [317, 228] width 54 height 10
type input "*******"
click at [478, 245] on div "Back to Projects Deliverables Add Deliverable Add Deliverable General Type LTV …" at bounding box center [374, 108] width 522 height 379
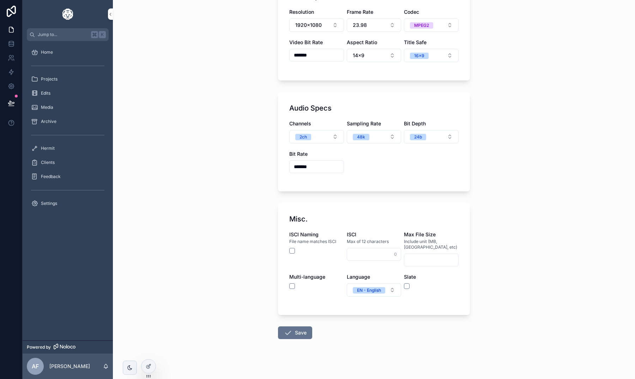
scroll to position [254, 0]
click at [433, 137] on button "24b" at bounding box center [431, 136] width 55 height 13
click at [406, 283] on button "scrollable content" at bounding box center [407, 286] width 6 height 6
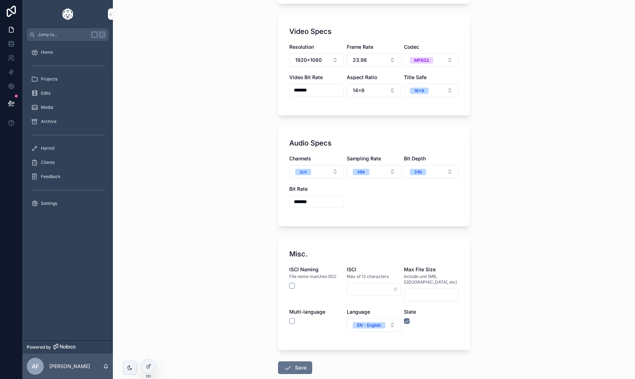
scroll to position [190, 0]
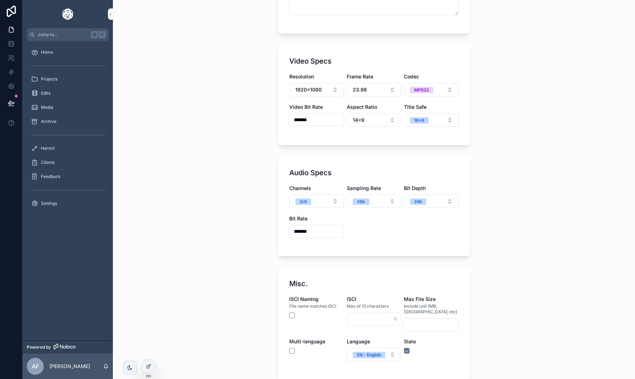
click at [366, 93] on button "23.98" at bounding box center [374, 89] width 55 height 13
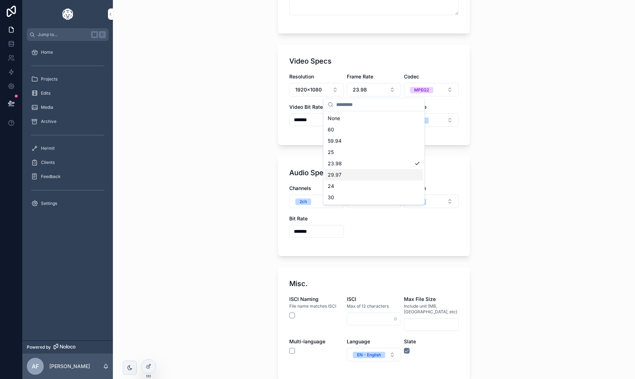
click at [350, 174] on div "29.97" at bounding box center [374, 174] width 98 height 11
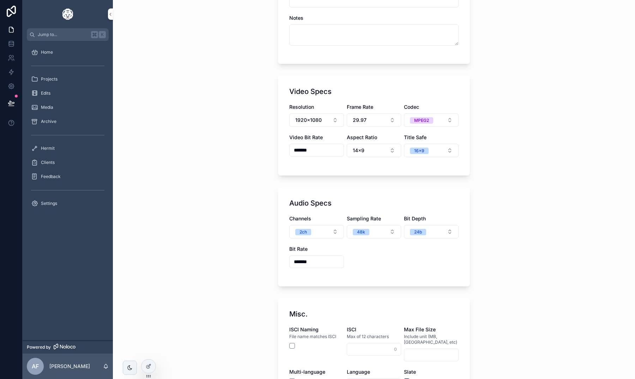
scroll to position [141, 0]
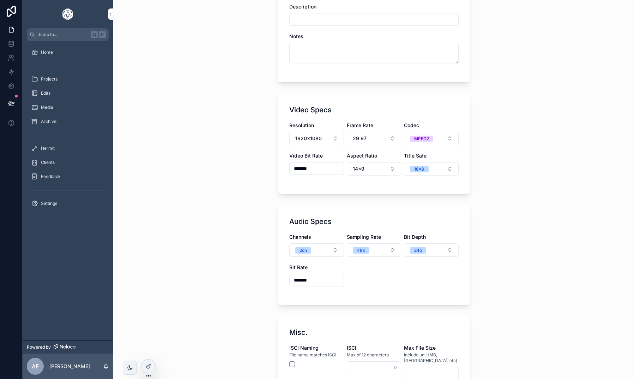
click at [382, 169] on button "14x9" at bounding box center [374, 168] width 55 height 13
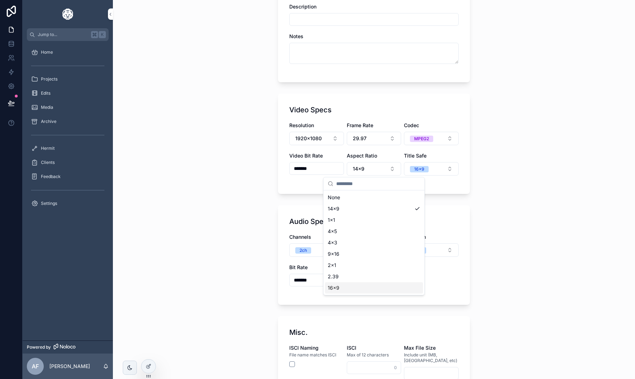
click at [365, 288] on div "16x9" at bounding box center [374, 287] width 98 height 11
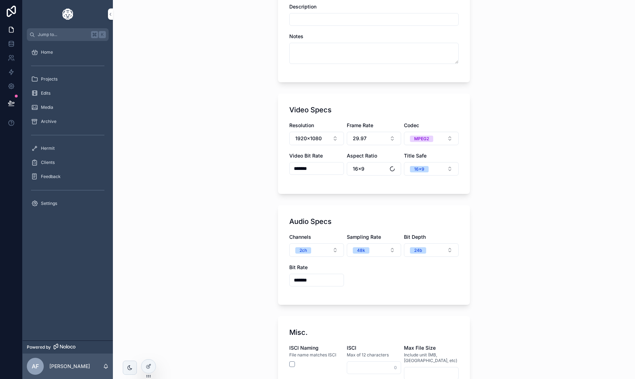
click at [429, 168] on span "16x9" at bounding box center [419, 169] width 19 height 6
click at [403, 228] on span "14x9" at bounding box center [394, 229] width 18 height 6
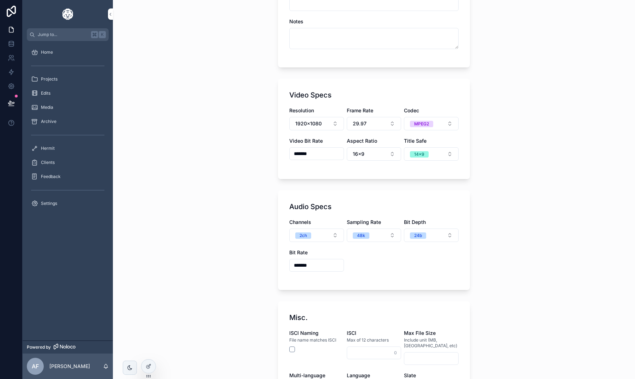
scroll to position [145, 0]
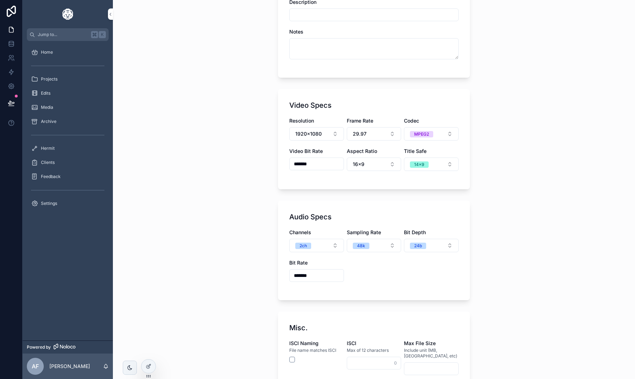
click at [423, 250] on button "24b" at bounding box center [431, 245] width 55 height 13
click at [405, 296] on div "16b" at bounding box center [432, 294] width 98 height 11
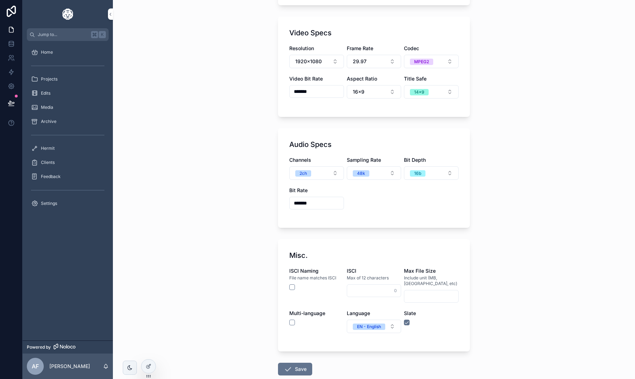
scroll to position [226, 0]
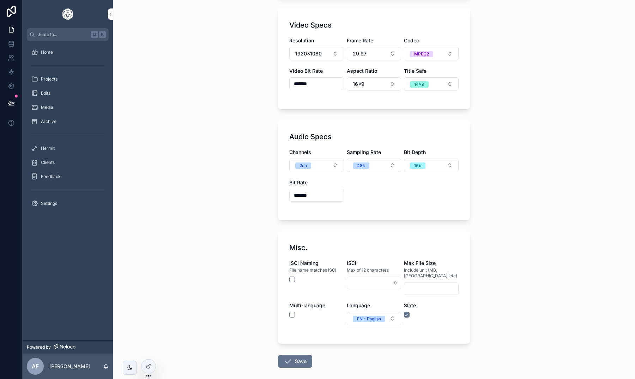
click at [298, 355] on button "Save" at bounding box center [295, 361] width 34 height 13
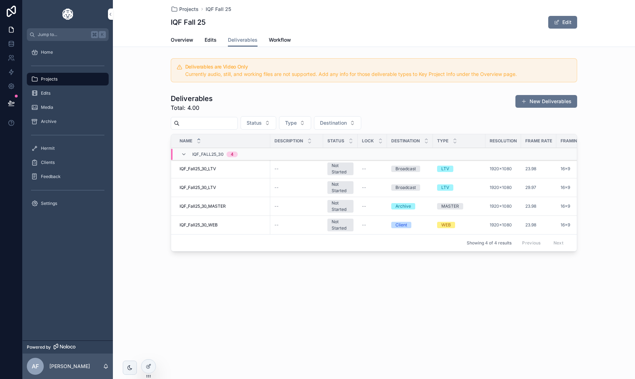
click at [531, 102] on button "New Deliverables" at bounding box center [547, 101] width 62 height 13
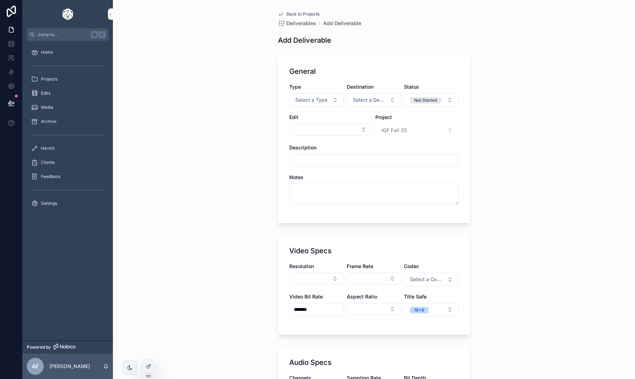
click at [317, 105] on button "Select a Type" at bounding box center [316, 99] width 55 height 13
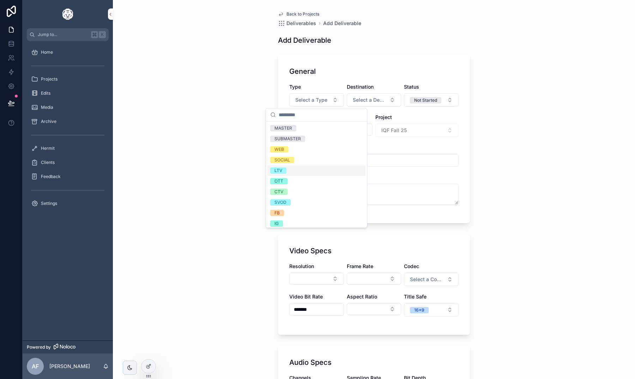
click at [294, 173] on div "LTV" at bounding box center [317, 170] width 98 height 11
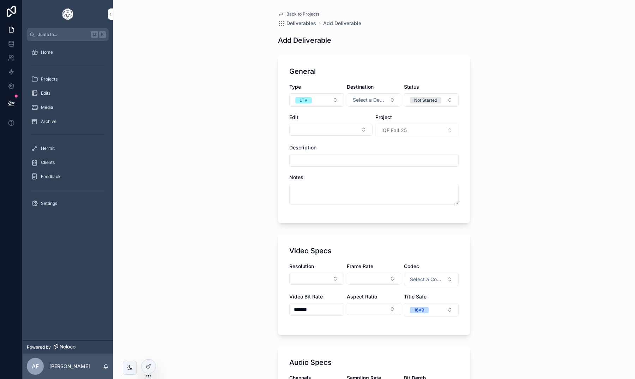
click at [372, 97] on span "Select a Destination" at bounding box center [370, 99] width 34 height 7
click at [357, 168] on span "Broadcast" at bounding box center [342, 170] width 29 height 6
click at [331, 136] on div "Edit" at bounding box center [330, 125] width 83 height 23
click at [331, 133] on button "Select Button" at bounding box center [330, 130] width 83 height 12
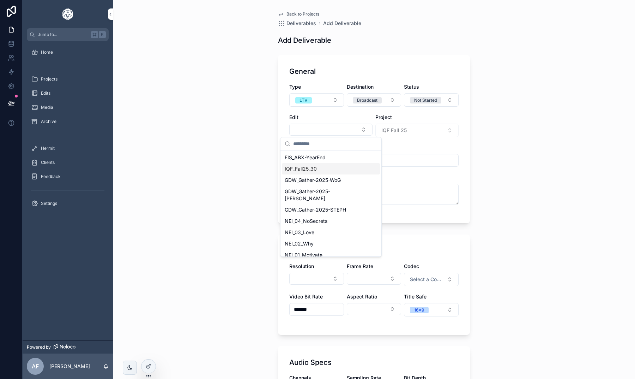
click at [307, 168] on span "IQF_Fall25_30" at bounding box center [301, 168] width 32 height 7
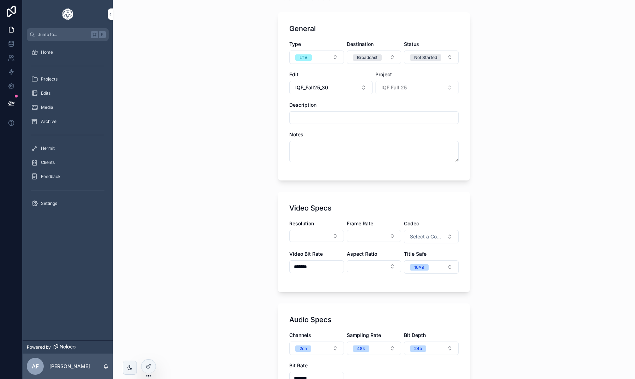
scroll to position [70, 0]
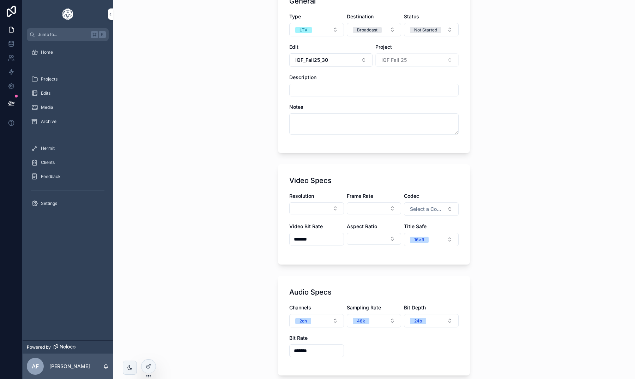
click at [311, 203] on button "Select Button" at bounding box center [316, 208] width 55 height 12
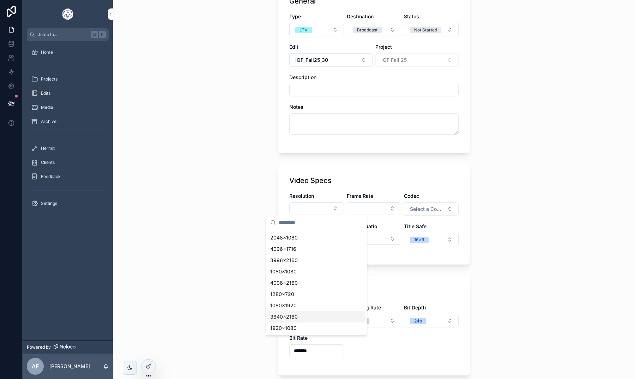
scroll to position [44, 0]
click at [304, 323] on div "1920x1080" at bounding box center [317, 327] width 98 height 11
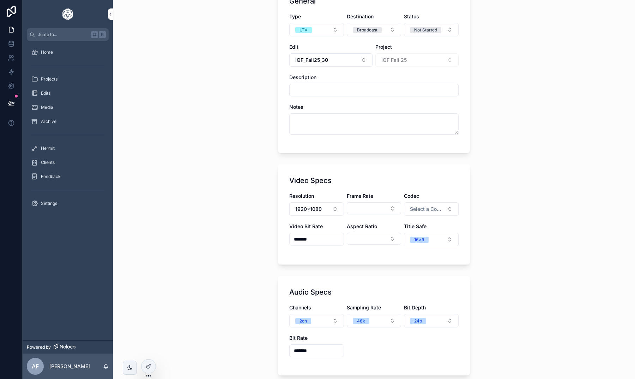
click at [367, 210] on button "Select Button" at bounding box center [374, 208] width 55 height 12
click at [346, 270] on div "23.98" at bounding box center [374, 269] width 98 height 11
click at [425, 217] on div "Resolution 1920x1080 Frame Rate 23.98 Codec Select a Codec Video Bit Rate *****…" at bounding box center [373, 222] width 169 height 61
click at [424, 208] on span "Select a Codec" at bounding box center [427, 208] width 34 height 7
click at [405, 237] on span "PR422" at bounding box center [396, 237] width 22 height 6
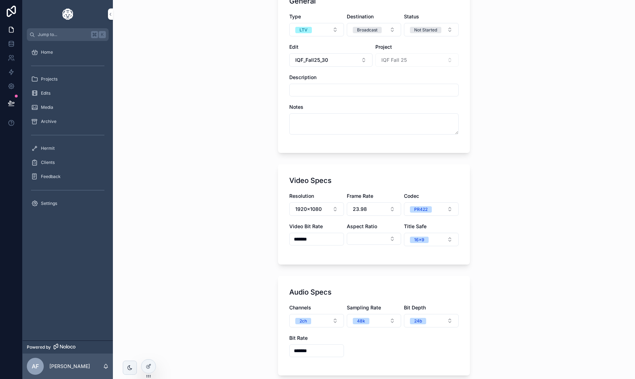
click at [373, 238] on button "Select Button" at bounding box center [374, 239] width 55 height 12
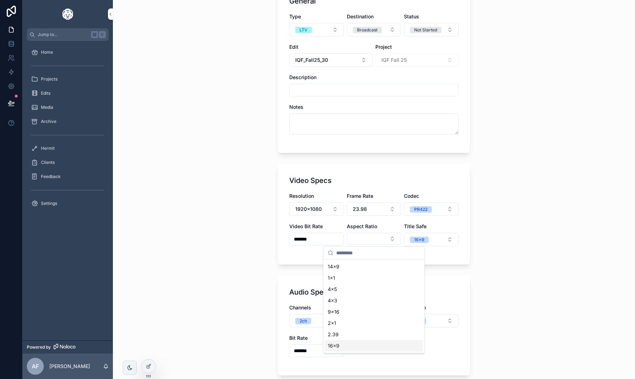
click at [344, 346] on div "16x9" at bounding box center [374, 345] width 98 height 11
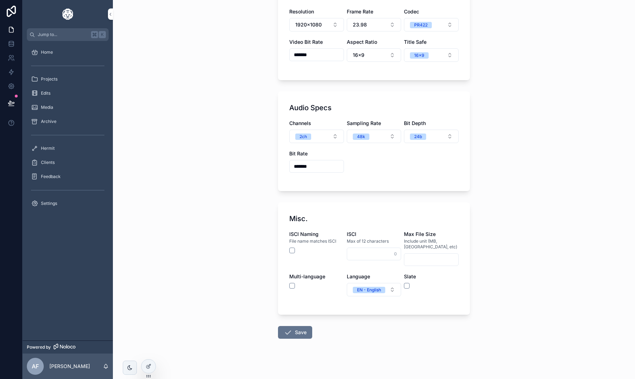
scroll to position [254, 0]
click at [293, 327] on button "Save" at bounding box center [295, 333] width 34 height 13
